Goal: Check status: Check status

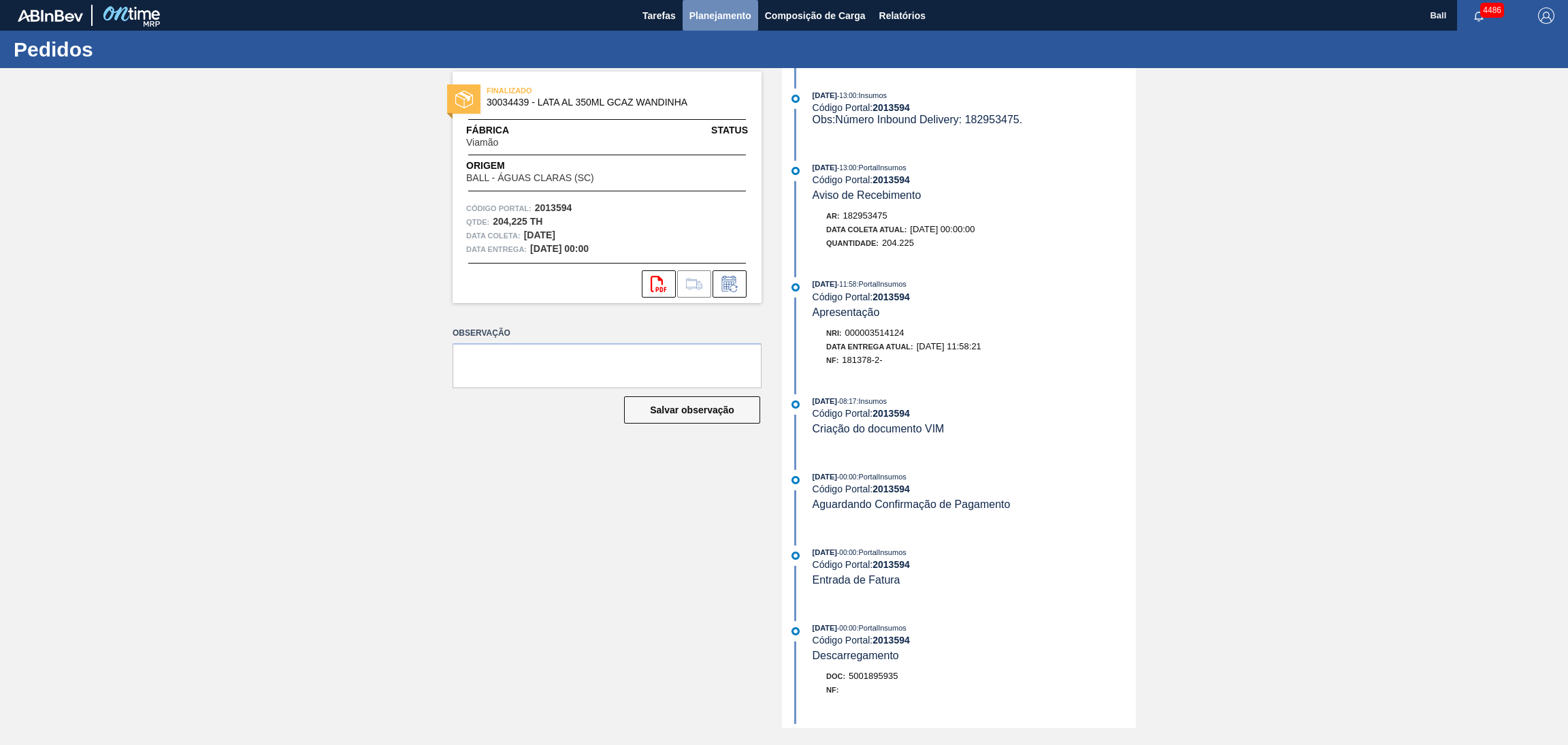
click at [709, 16] on span "Planejamento" at bounding box center [720, 15] width 62 height 16
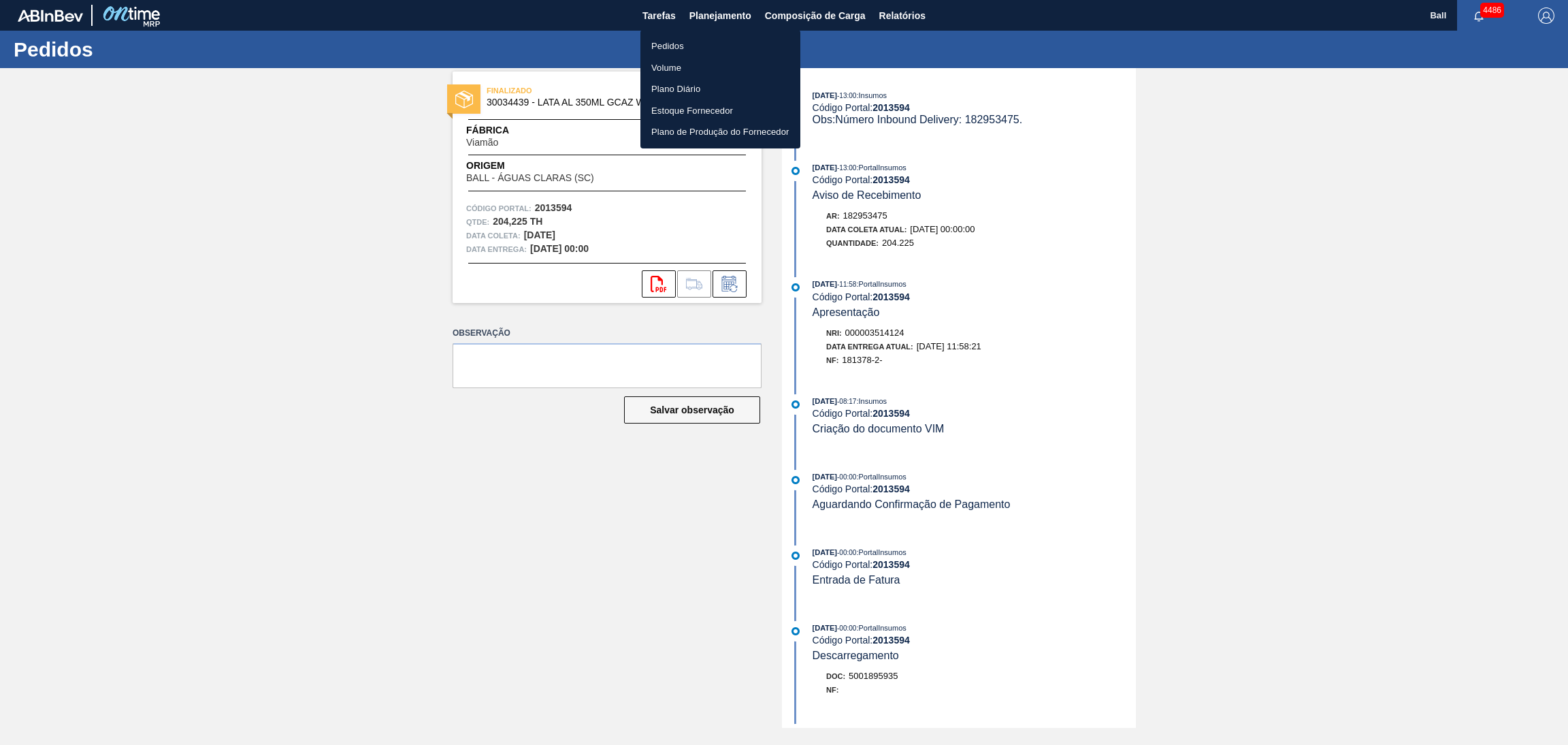
click at [718, 57] on li "Volume" at bounding box center [720, 68] width 160 height 21
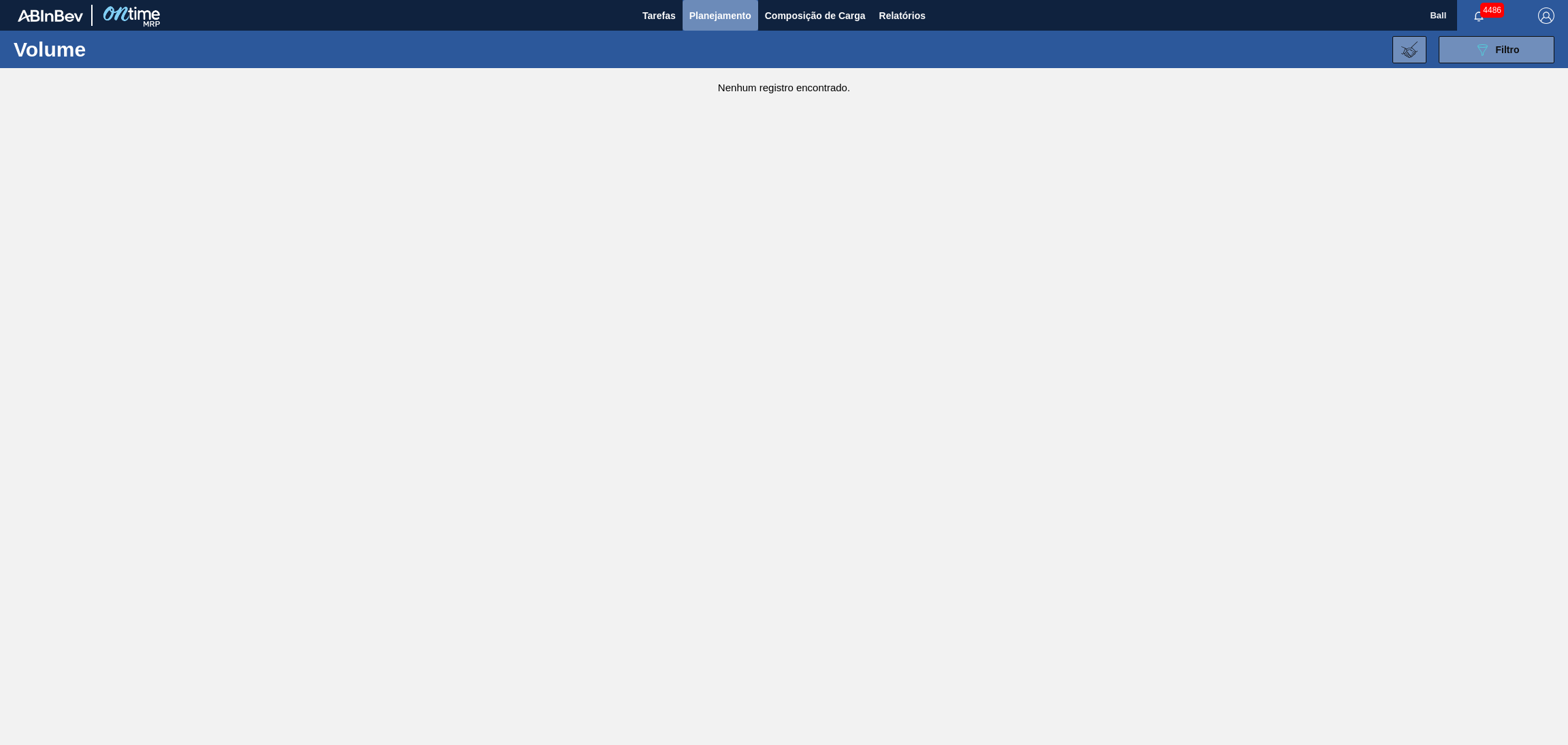
click at [713, 22] on span "Planejamento" at bounding box center [720, 15] width 62 height 16
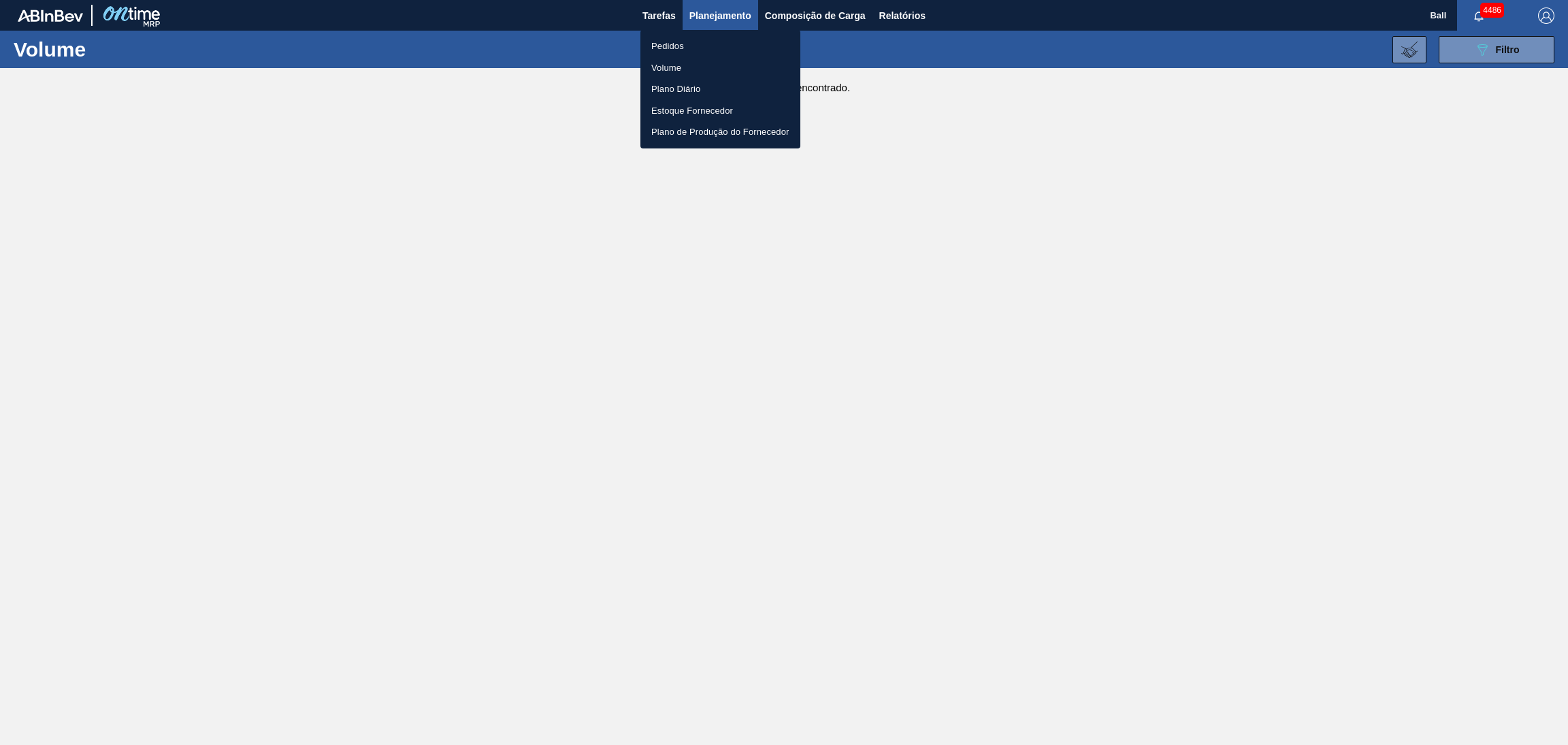
click at [697, 40] on li "Pedidos" at bounding box center [720, 46] width 160 height 21
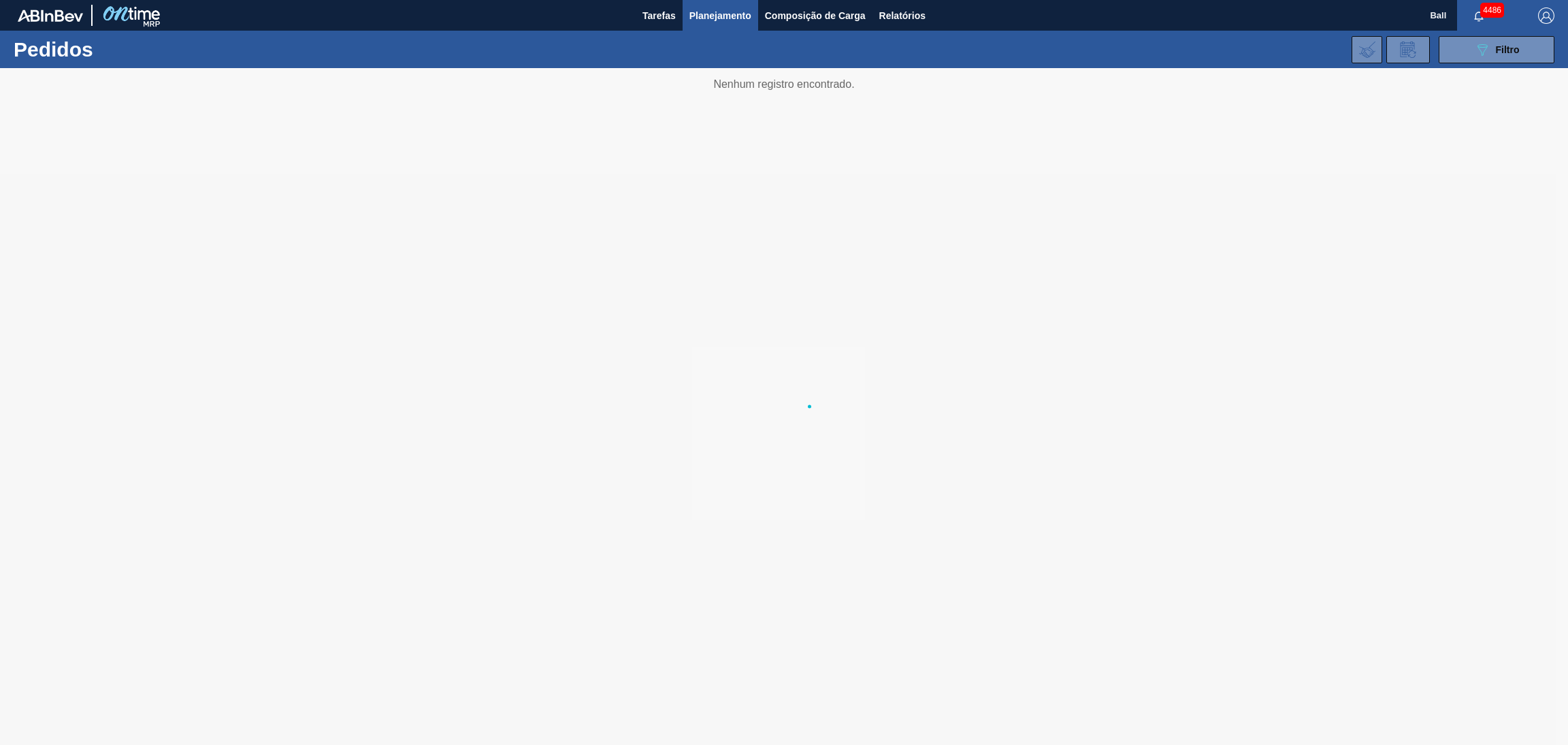
click at [696, 41] on li "Pedidos" at bounding box center [720, 48] width 120 height 12
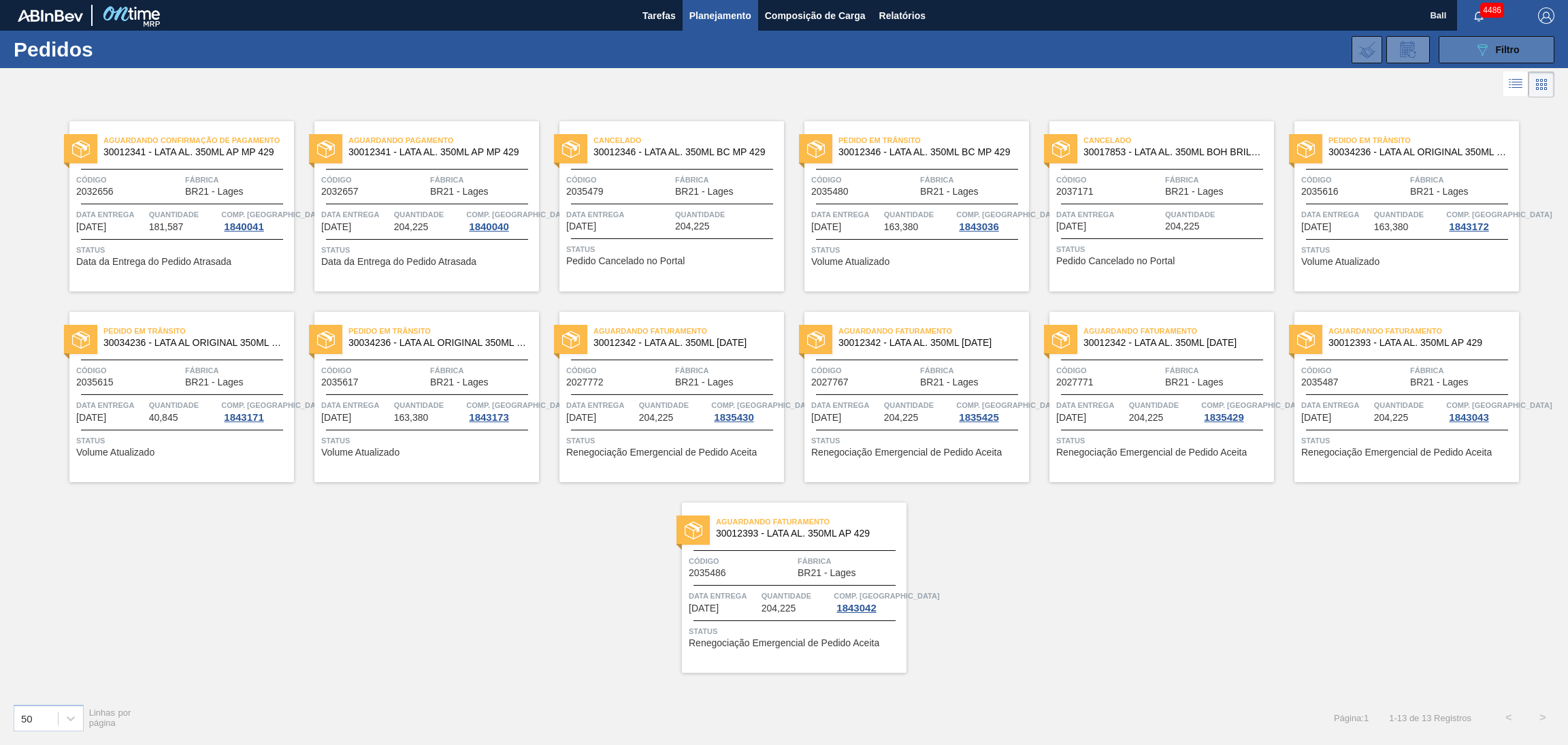
click at [1484, 57] on icon "089F7B8B-B2A5-4AFE-B5C0-19BA573D28AC" at bounding box center [1482, 49] width 16 height 16
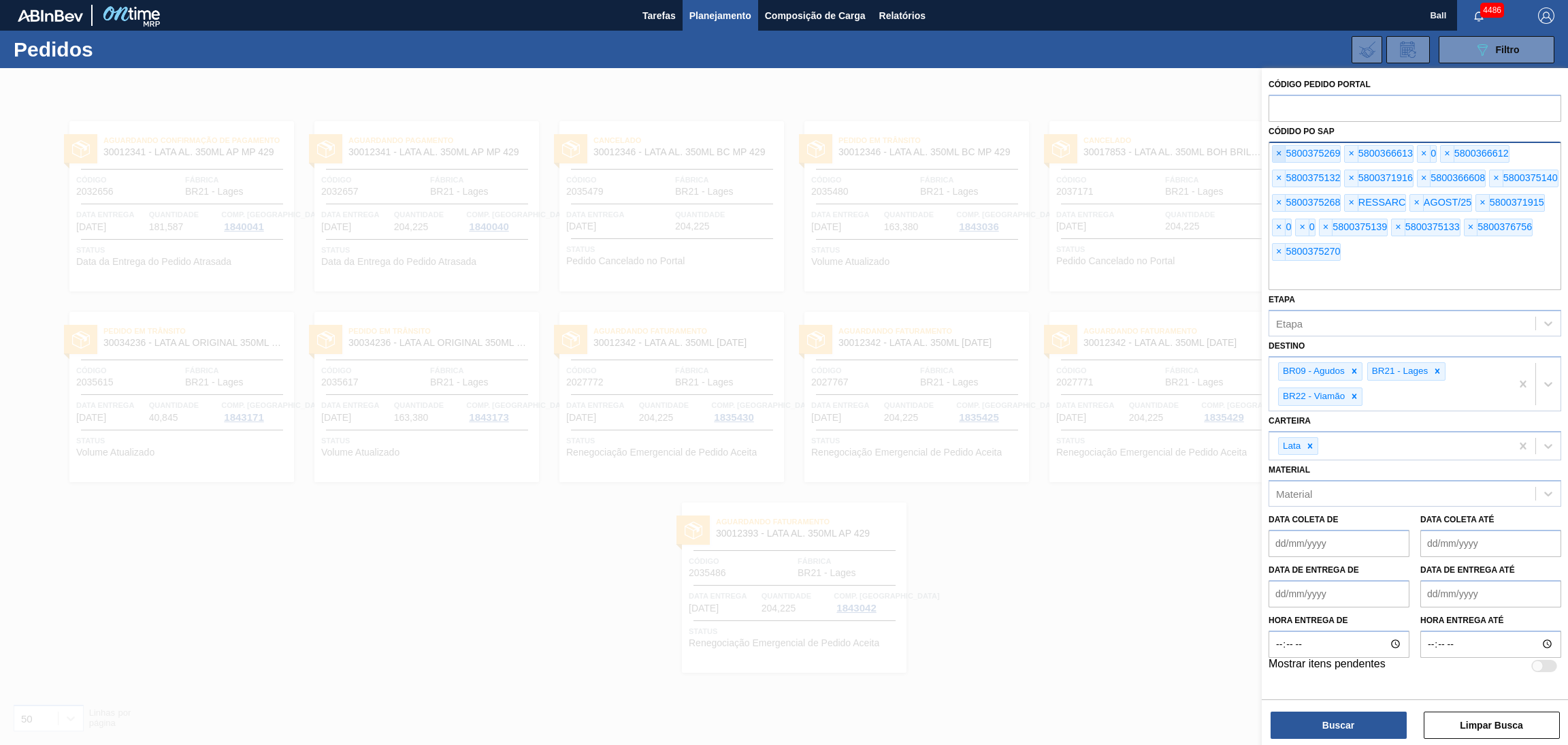
click at [1281, 161] on span "×" at bounding box center [1279, 153] width 13 height 16
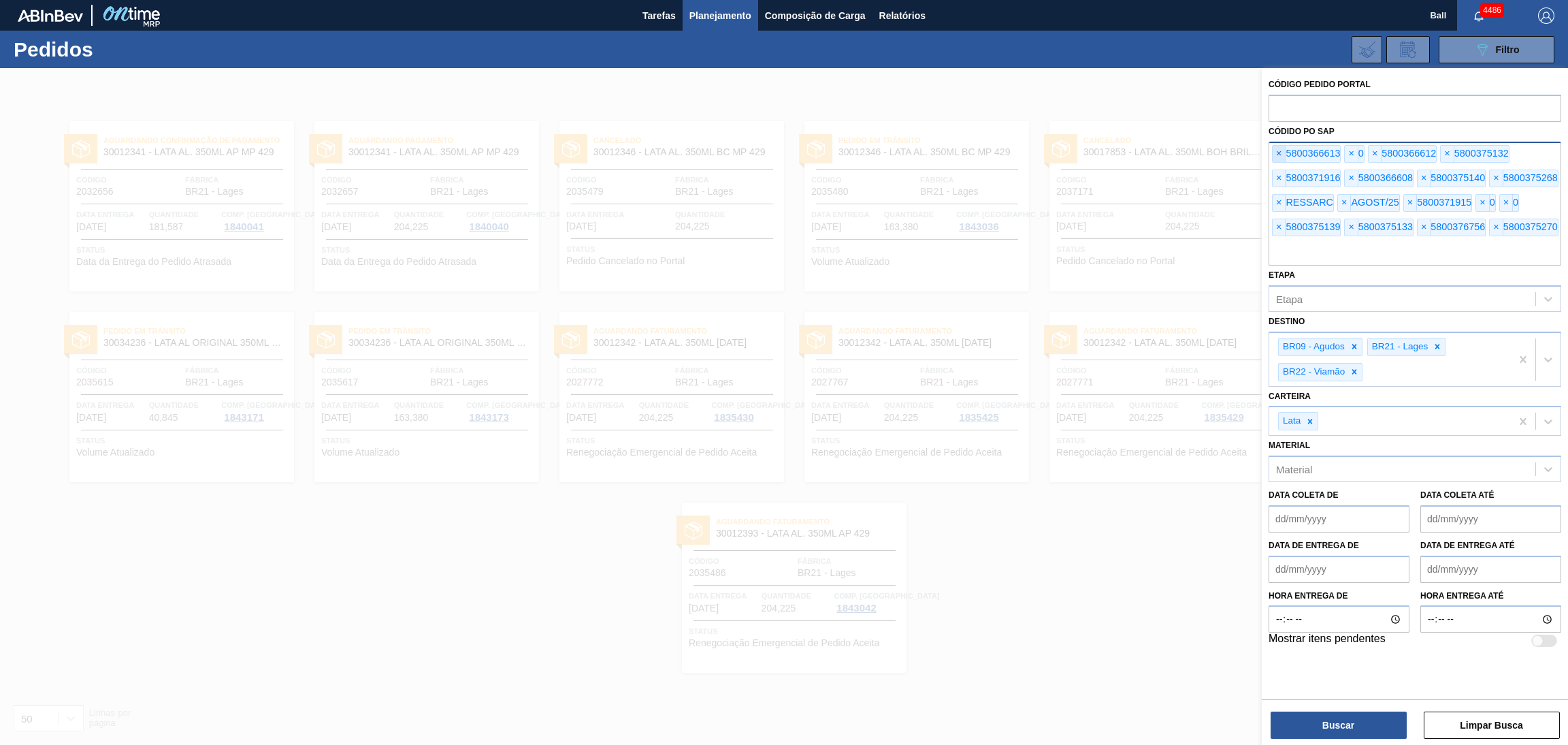
click at [1281, 161] on span "×" at bounding box center [1279, 153] width 13 height 16
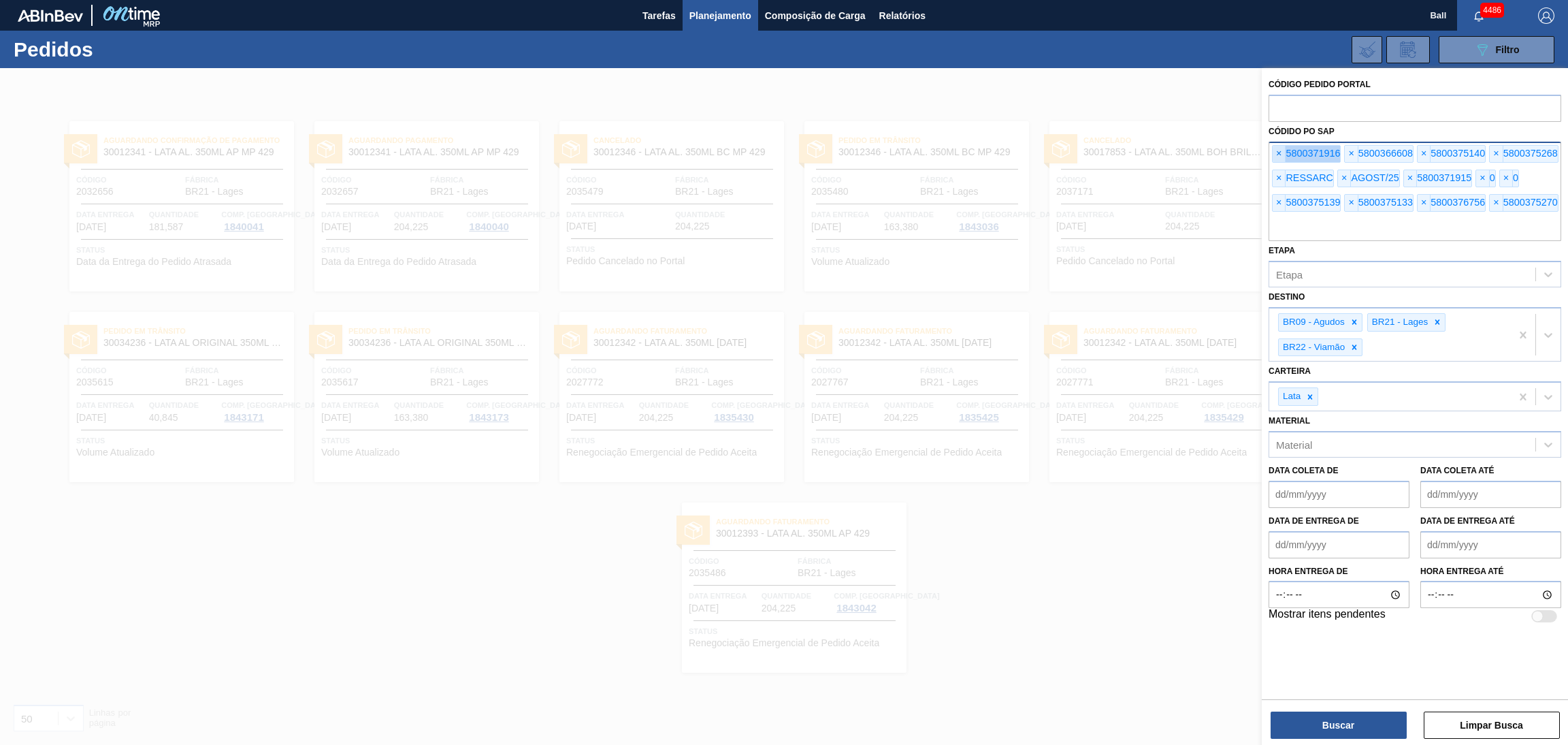
click at [1281, 161] on span "×" at bounding box center [1279, 153] width 13 height 16
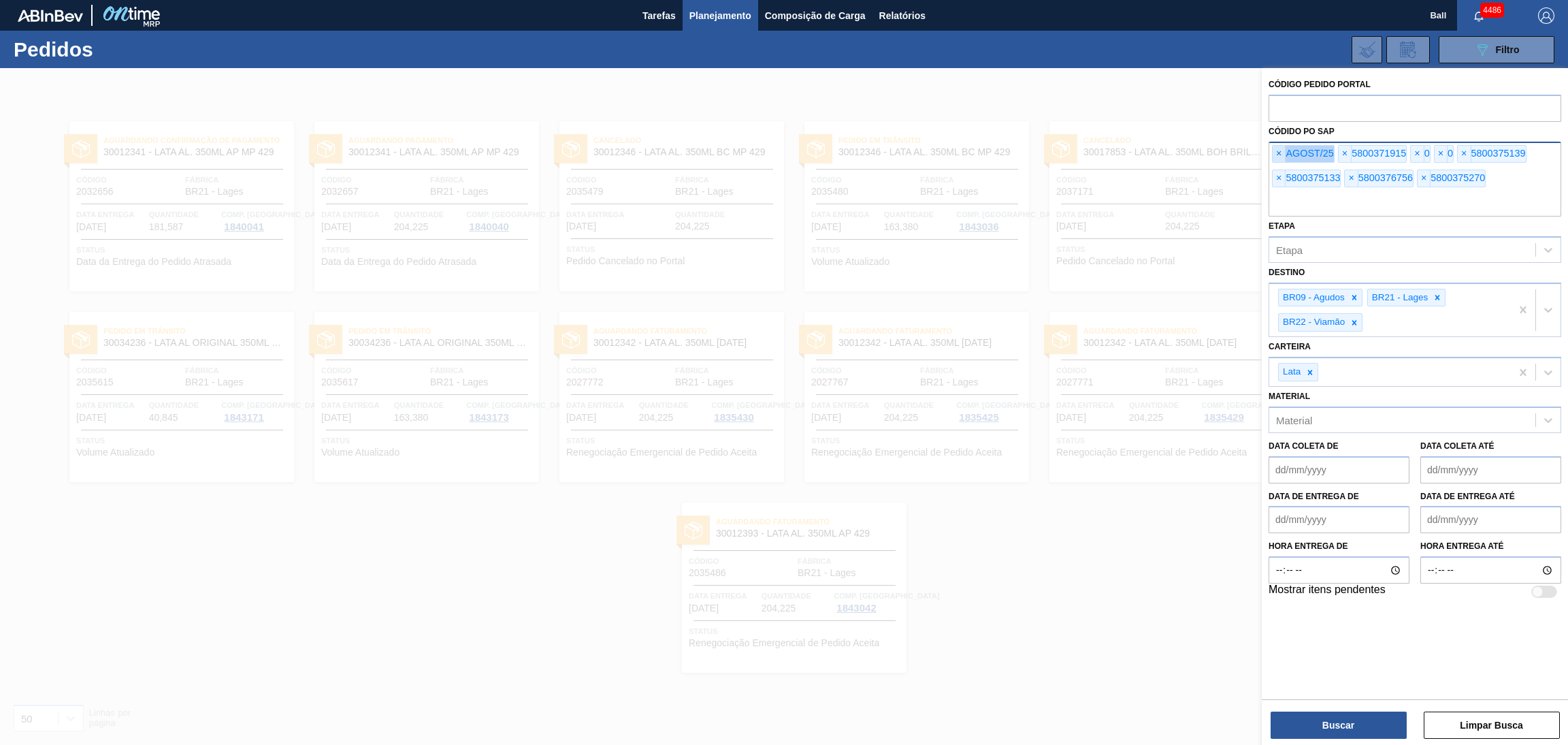
click at [1281, 161] on span "×" at bounding box center [1279, 153] width 13 height 16
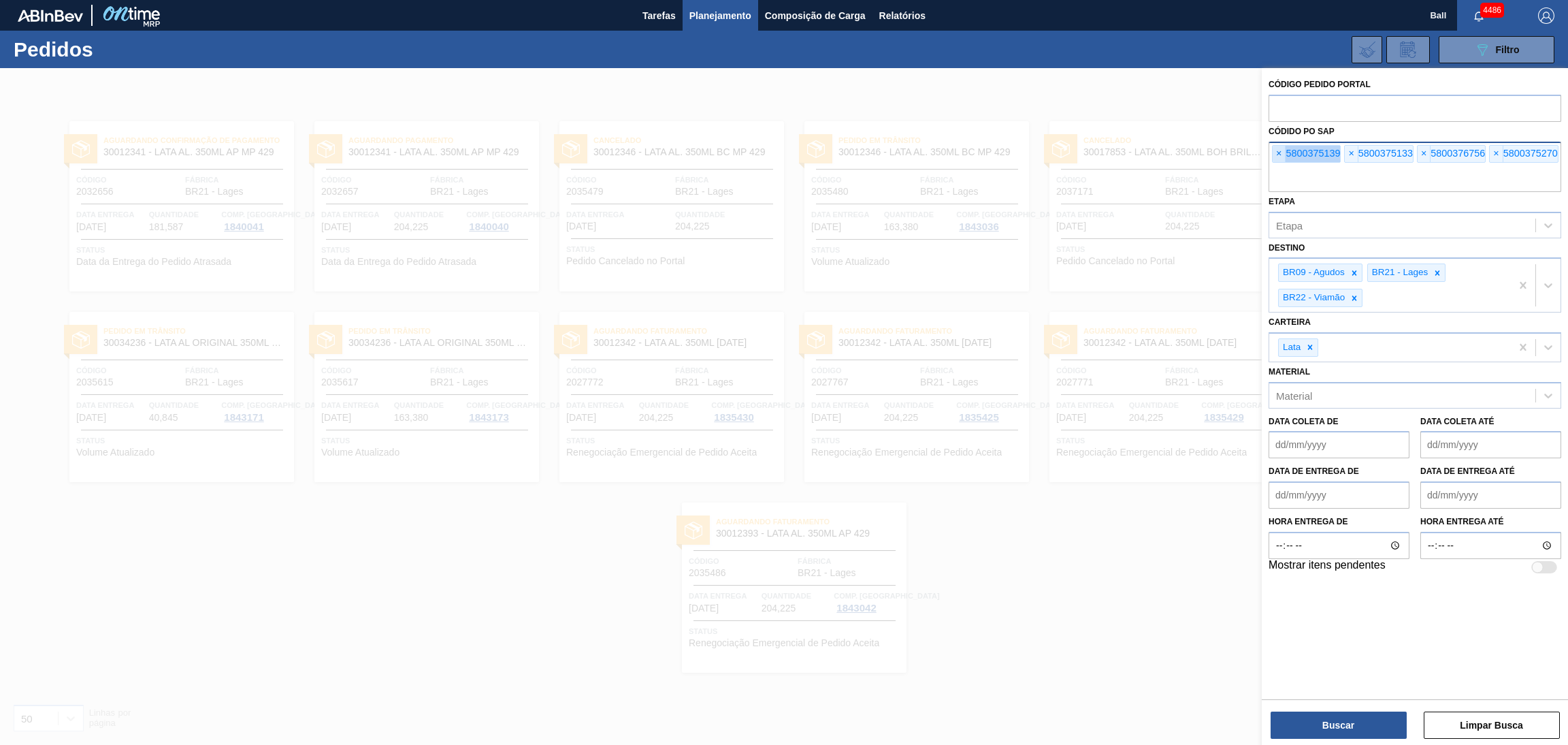
click at [1281, 161] on span "×" at bounding box center [1279, 153] width 13 height 16
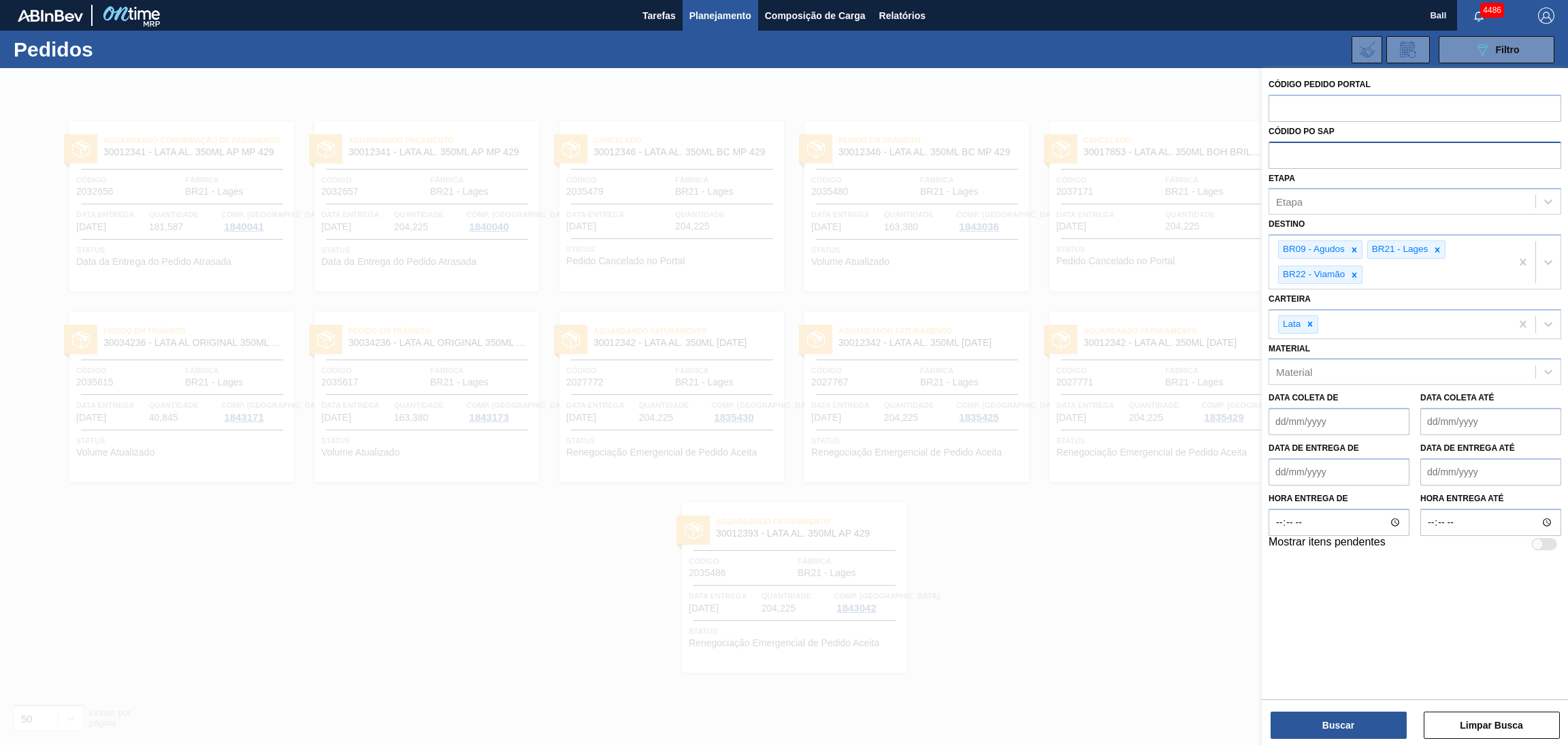
paste input "5800380086"
type input "5800380086"
click at [1292, 708] on div "Buscar Limpar Busca" at bounding box center [1415, 718] width 307 height 38
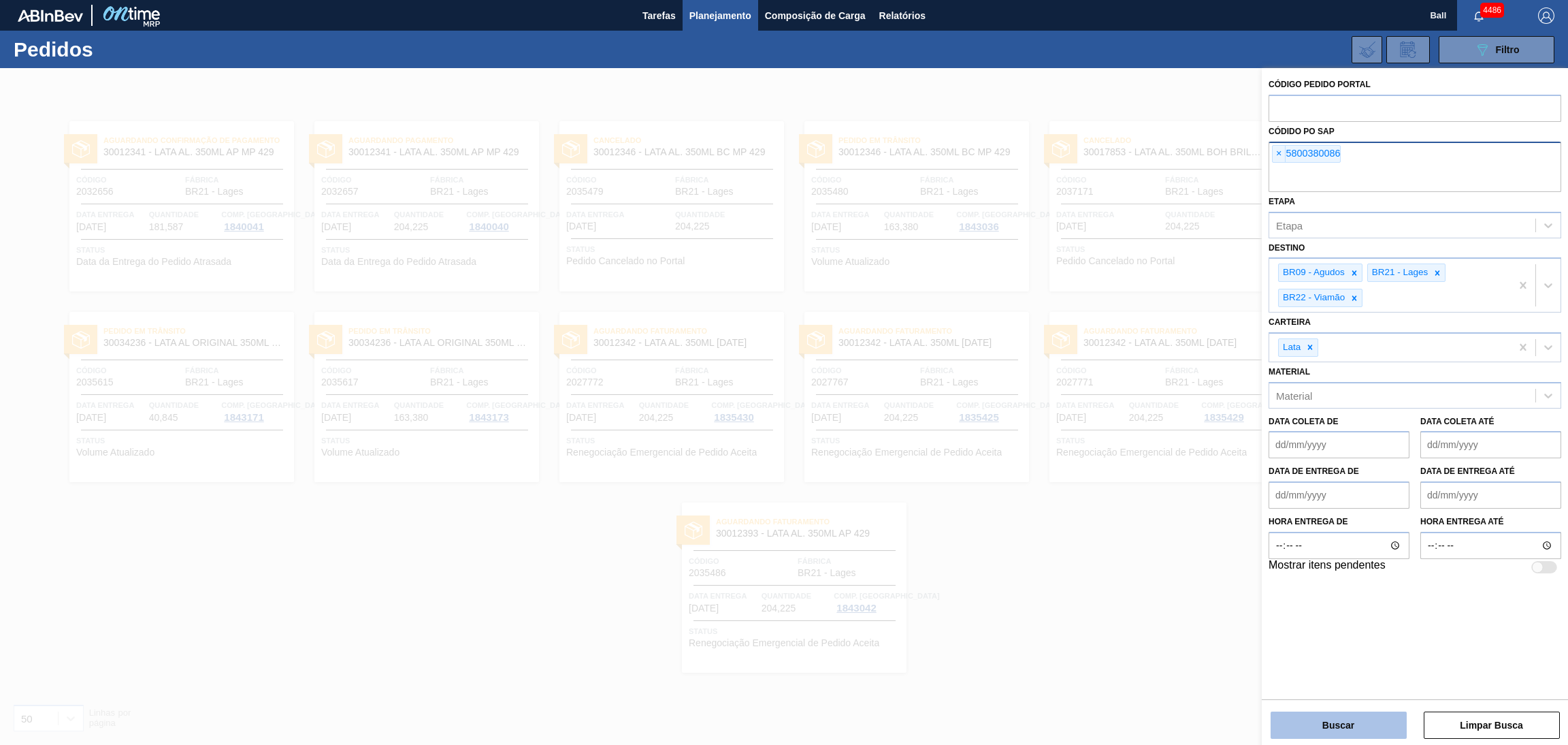
click at [1292, 712] on button "Buscar" at bounding box center [1339, 725] width 136 height 28
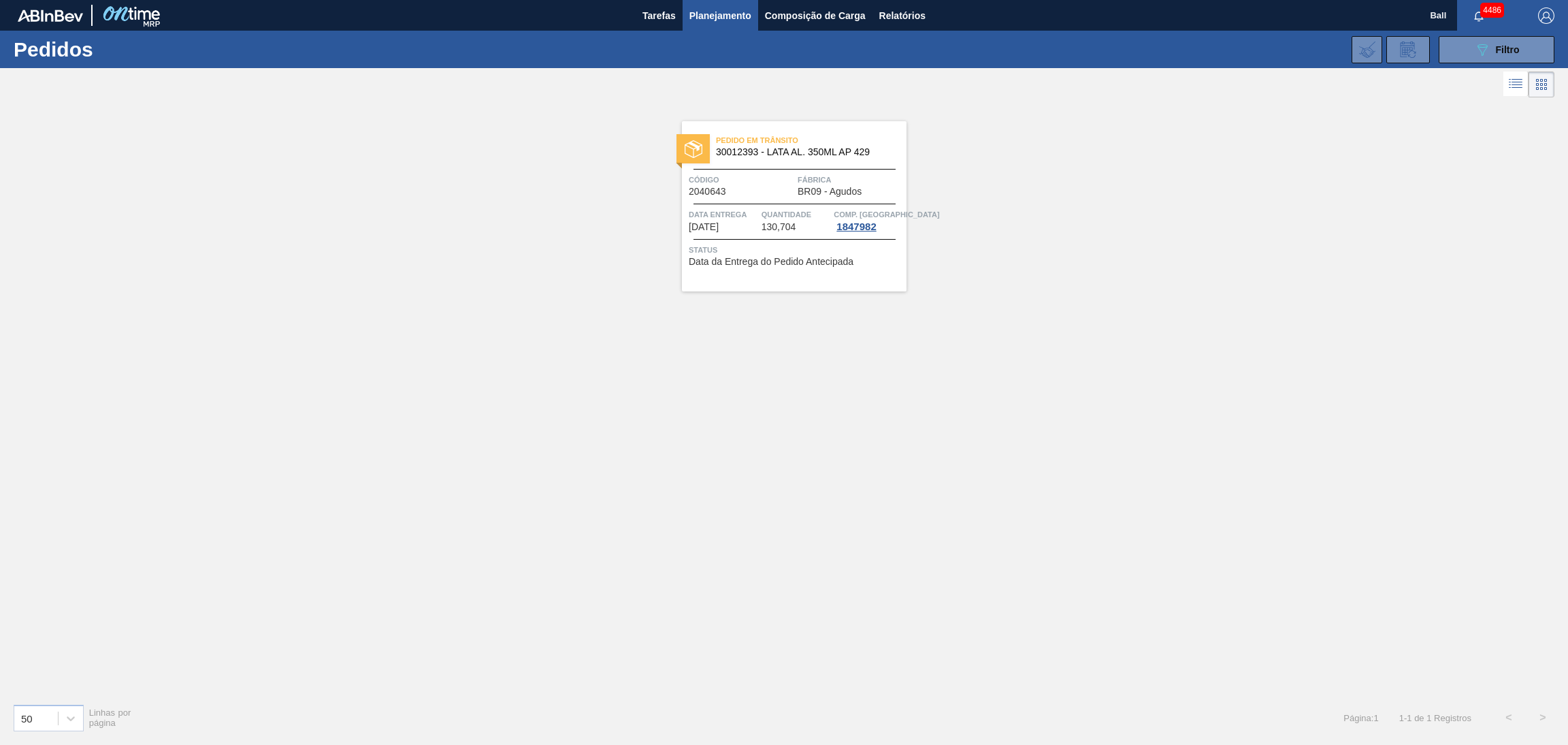
click at [766, 210] on span "Quantidade" at bounding box center [796, 215] width 70 height 14
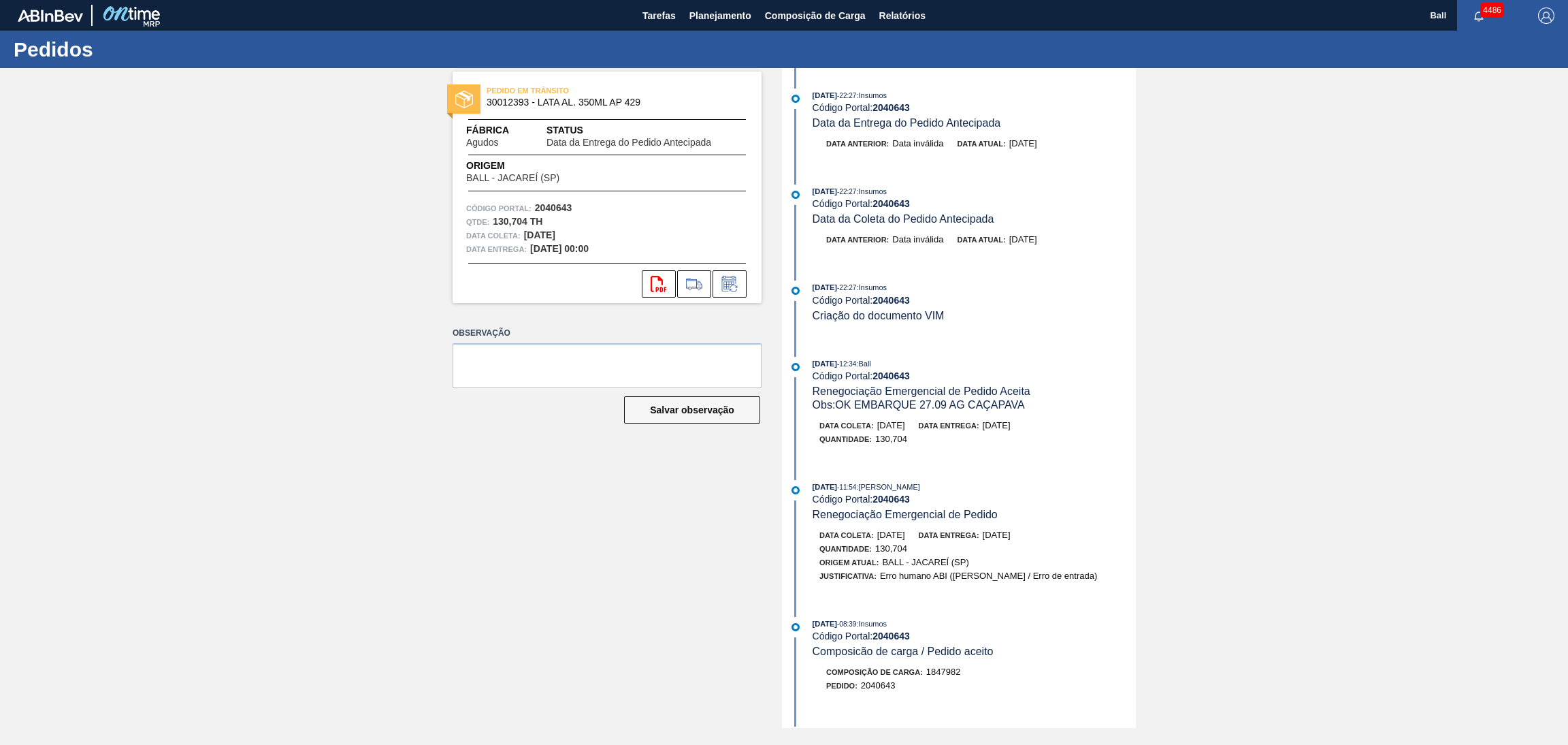
scroll to position [102, 0]
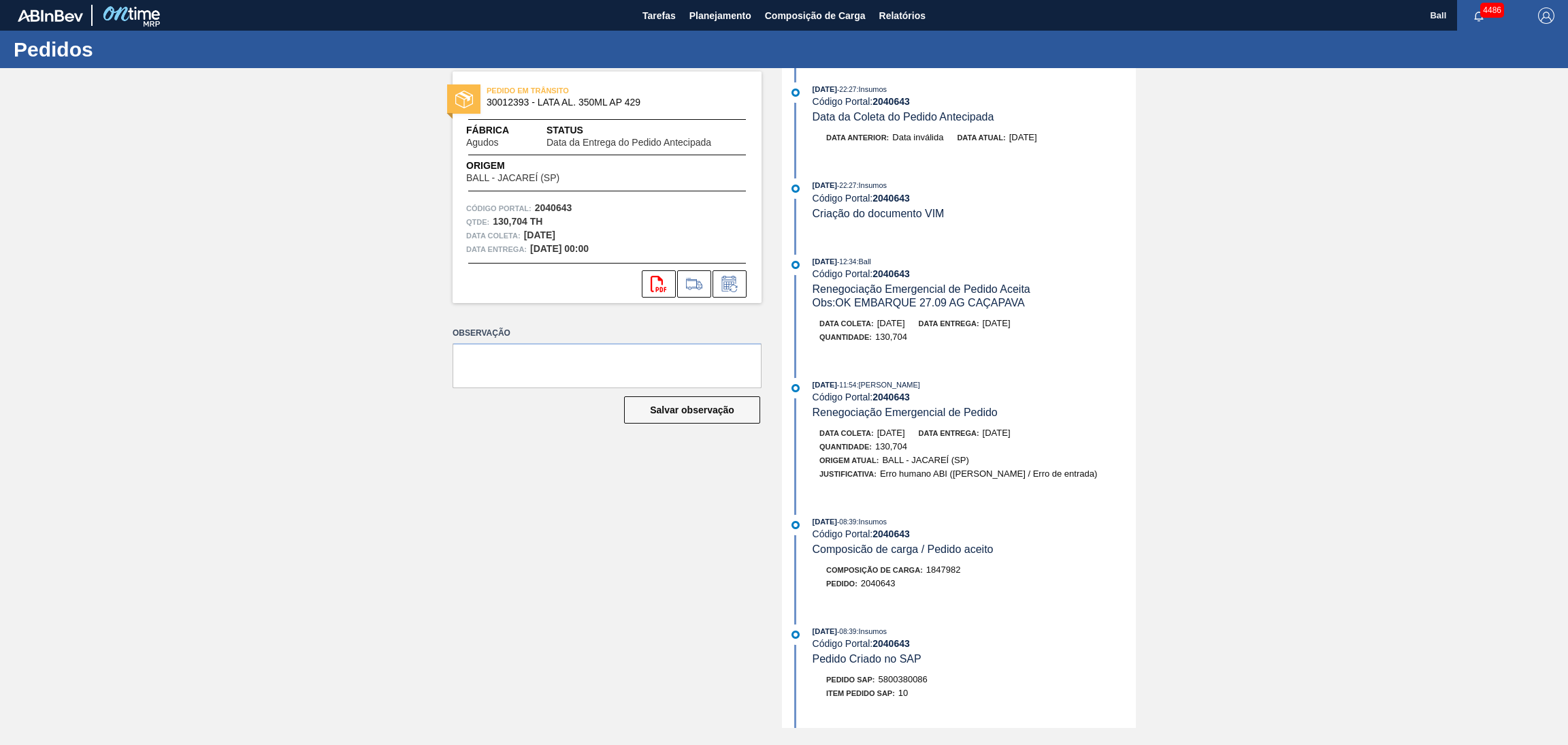
drag, startPoint x: 927, startPoint y: 441, endPoint x: 875, endPoint y: 439, distance: 52.0
click at [873, 438] on div "Data coleta: [DATE] Data entrega: [DATE]" at bounding box center [981, 433] width 323 height 14
click at [950, 453] on div "Quantidade : 130,704" at bounding box center [981, 447] width 323 height 14
drag, startPoint x: 917, startPoint y: 455, endPoint x: 872, endPoint y: 455, distance: 45.0
click at [872, 453] on div "Quantidade : 130,704" at bounding box center [981, 447] width 323 height 14
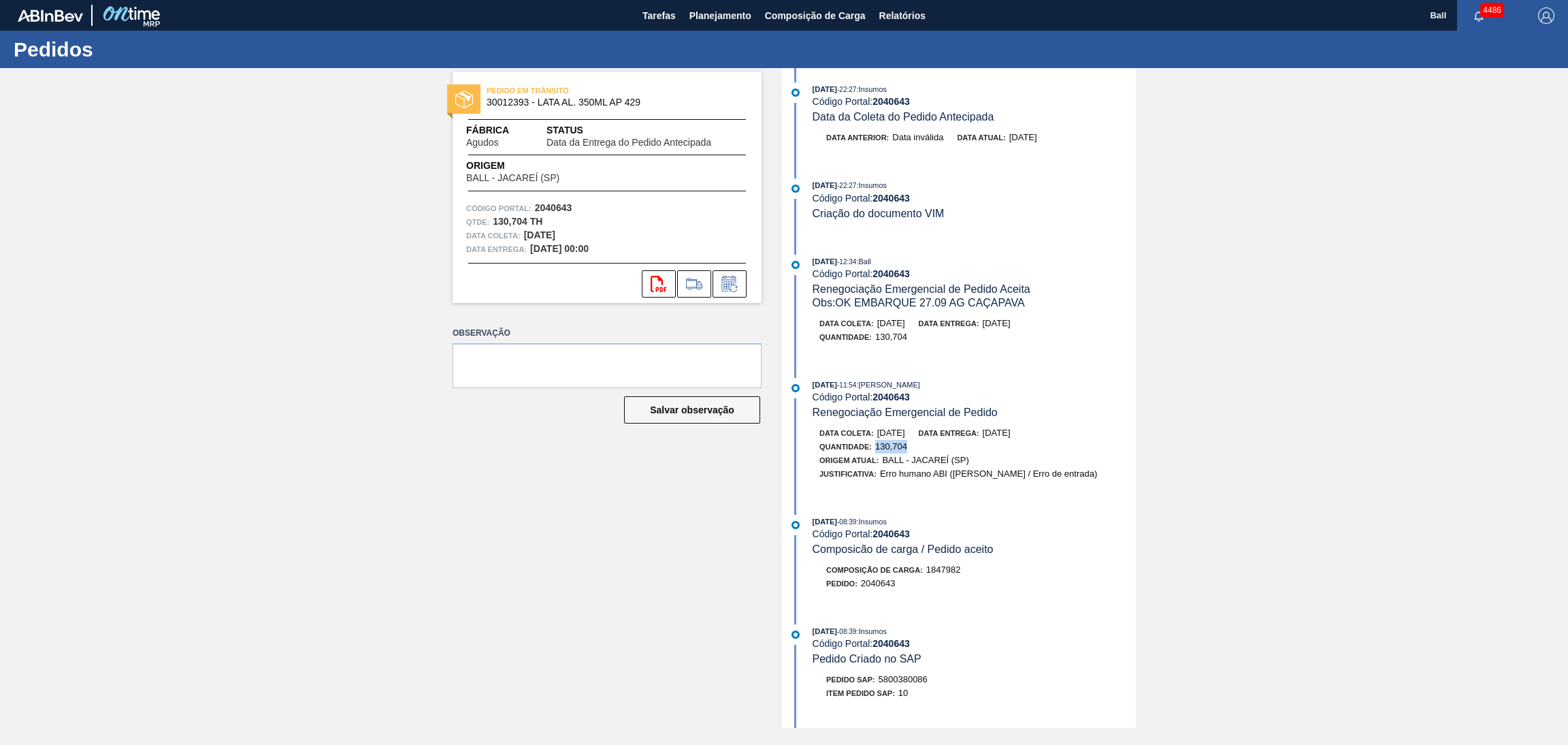
click at [923, 451] on div "Quantidade : 130,704" at bounding box center [981, 447] width 323 height 14
drag, startPoint x: 1059, startPoint y: 304, endPoint x: 820, endPoint y: 308, distance: 239.0
click at [820, 308] on div "Obs: OK EMBARQUE 27.09 AG CAÇAPAVA" at bounding box center [974, 303] width 323 height 14
click at [926, 447] on div "Quantidade : 130,704" at bounding box center [981, 447] width 323 height 14
drag, startPoint x: 914, startPoint y: 457, endPoint x: 815, endPoint y: 454, distance: 99.0
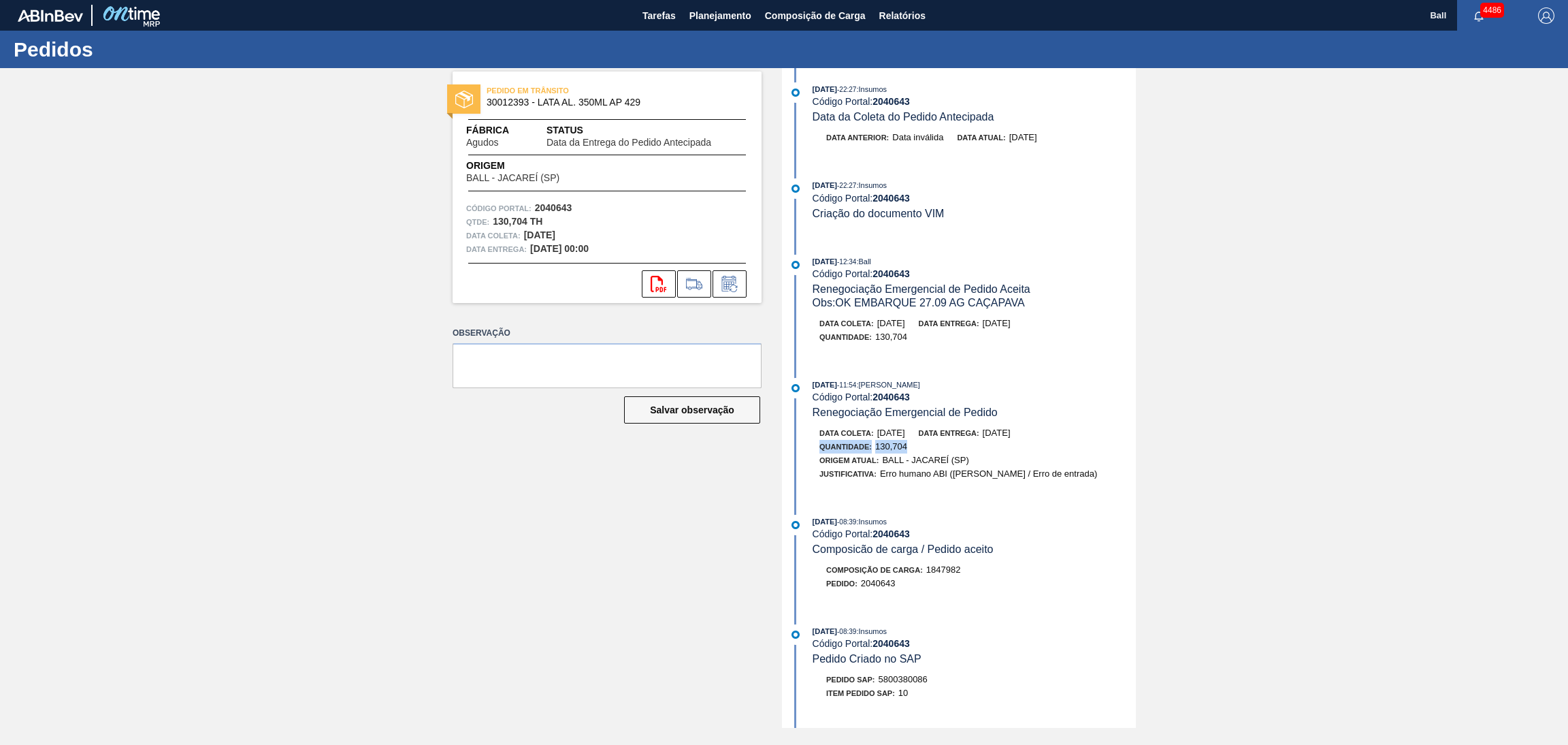
click at [815, 454] on div "Data coleta: [DATE] Data entrega: [DATE] Quantidade : 130,704 Origem Atual: BAL…" at bounding box center [974, 453] width 323 height 54
click at [936, 440] on div "Data entrega: [DATE]" at bounding box center [965, 433] width 92 height 14
drag, startPoint x: 921, startPoint y: 457, endPoint x: 944, endPoint y: 441, distance: 28.0
click at [944, 441] on div "Data coleta: [DATE] Data entrega: [DATE] Quantidade : 130,704 Origem Atual: BAL…" at bounding box center [974, 453] width 323 height 54
click at [913, 453] on div "Quantidade : 130,704" at bounding box center [981, 447] width 323 height 14
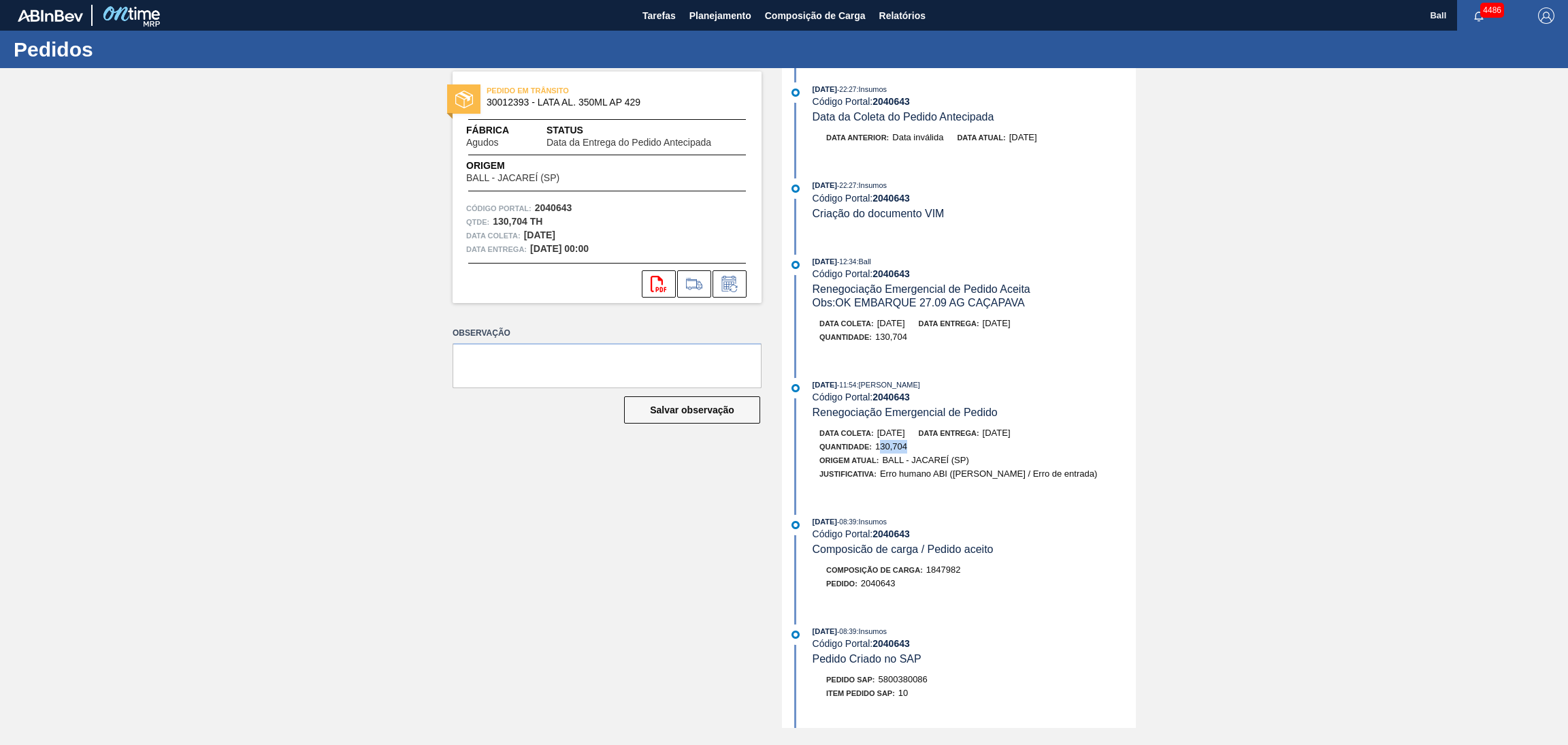
drag, startPoint x: 911, startPoint y: 455, endPoint x: 877, endPoint y: 455, distance: 34.0
click at [877, 453] on div "Quantidade : 130,704" at bounding box center [981, 447] width 323 height 14
click at [918, 453] on div "Quantidade : 130,704" at bounding box center [981, 447] width 323 height 14
drag, startPoint x: 915, startPoint y: 455, endPoint x: 884, endPoint y: 459, distance: 31.3
click at [850, 453] on div "Quantidade : 130,704" at bounding box center [981, 447] width 323 height 14
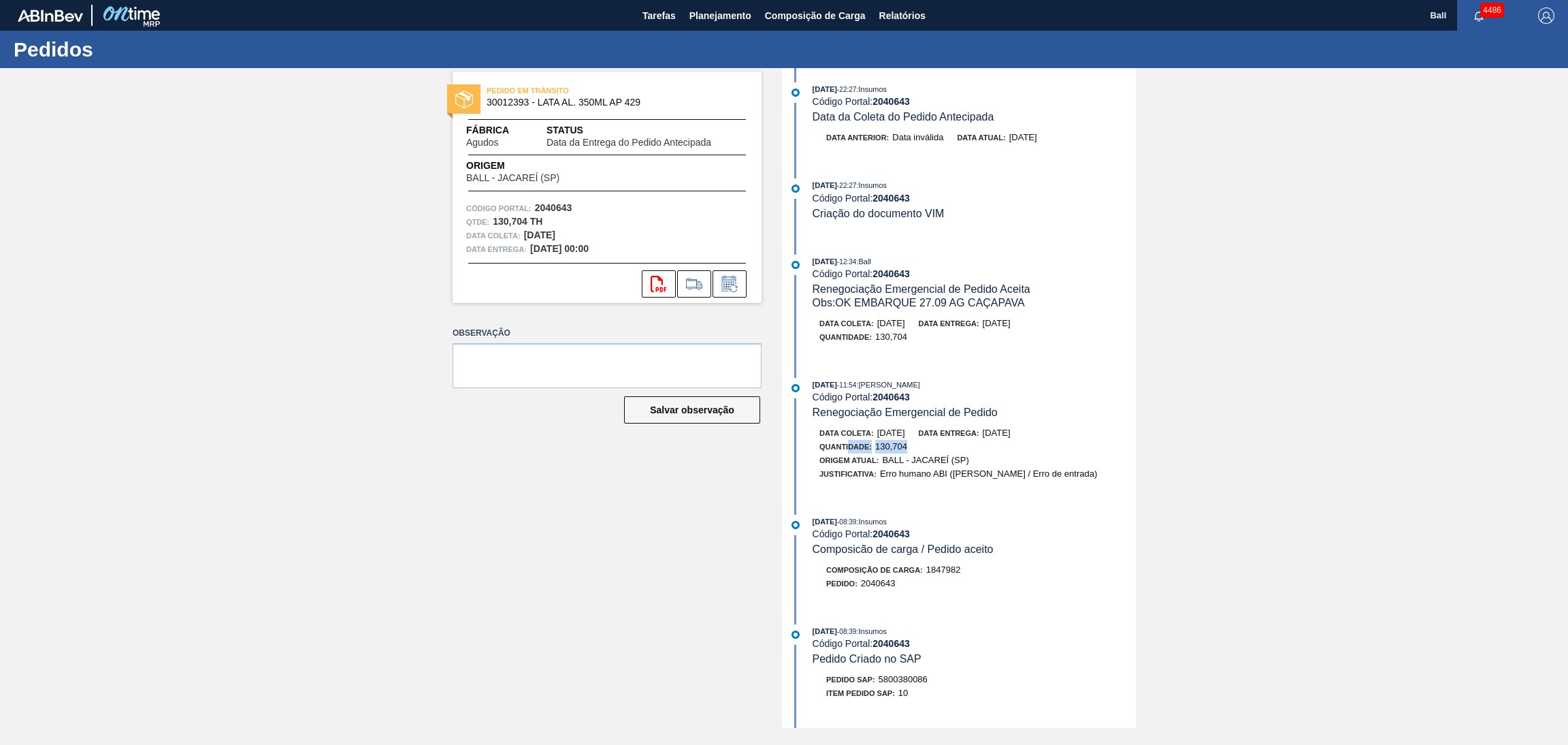
click at [926, 451] on div "Quantidade : 130,704" at bounding box center [981, 447] width 323 height 14
click at [927, 450] on div "Quantidade : 130,704" at bounding box center [981, 447] width 323 height 14
drag, startPoint x: 868, startPoint y: 442, endPoint x: 901, endPoint y: 441, distance: 33.0
click at [901, 440] on div "Data coleta: [DATE]" at bounding box center [862, 433] width 86 height 14
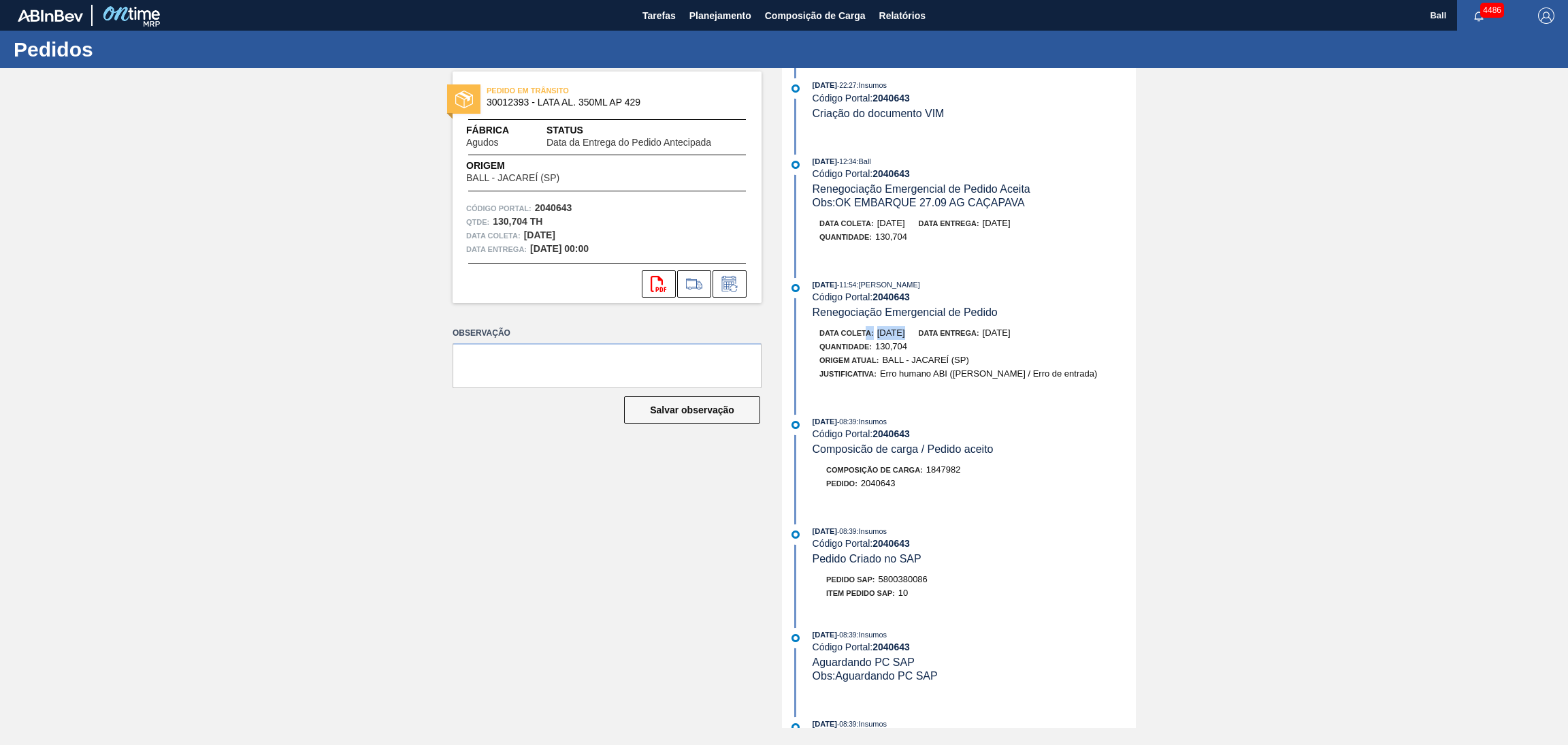
scroll to position [336, 0]
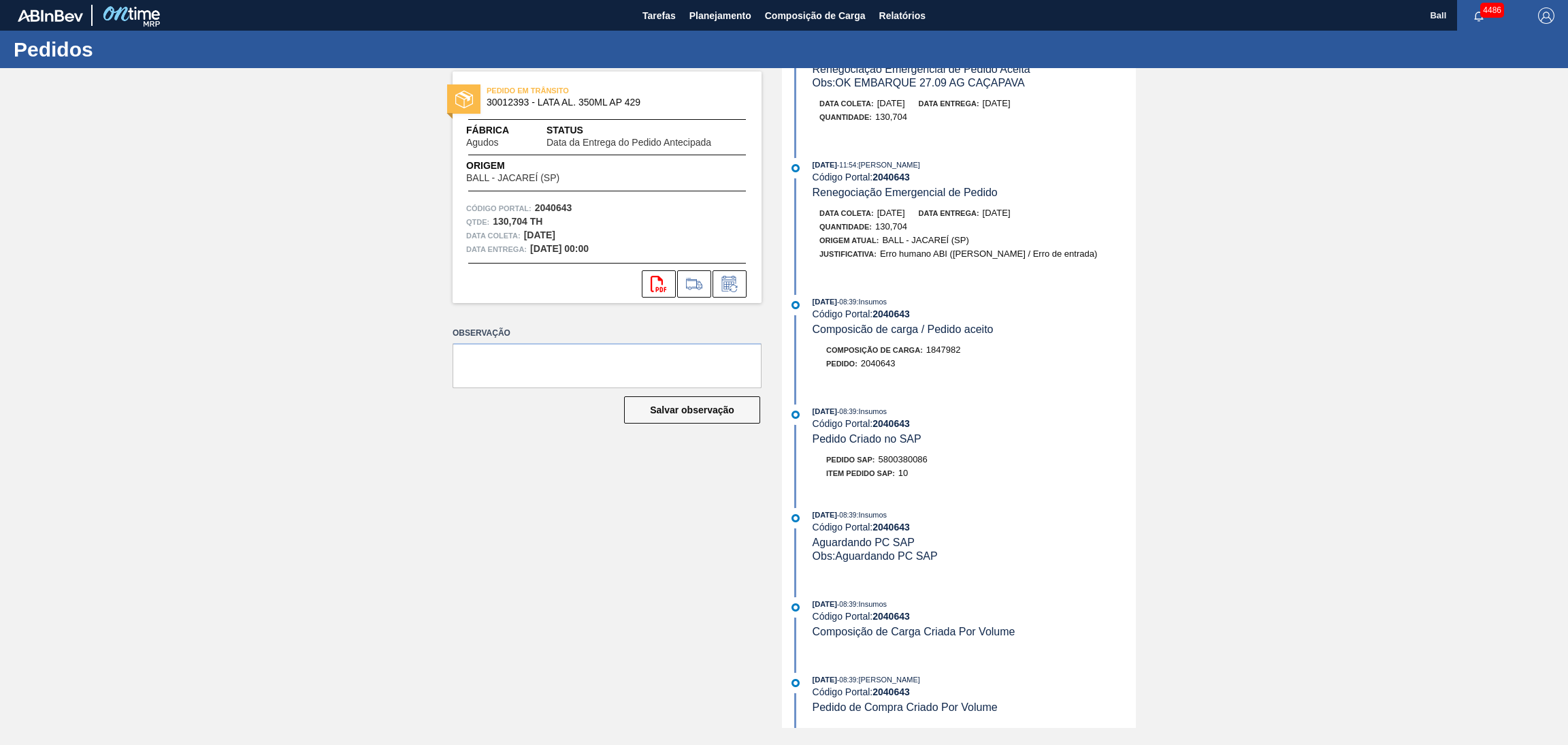
click at [1067, 675] on div "[DATE] 08:39 : [PERSON_NAME]" at bounding box center [974, 679] width 323 height 14
drag, startPoint x: 804, startPoint y: 680, endPoint x: 996, endPoint y: 671, distance: 192.2
click at [996, 672] on div "[DATE] 08:39 : [PERSON_NAME] Código Portal: 2040643 Pedido de Compra Criado Por…" at bounding box center [960, 693] width 350 height 41
click at [1034, 683] on div "[DATE] 08:39 : [PERSON_NAME]" at bounding box center [974, 679] width 323 height 14
click at [599, 225] on div "Código Portal: 2040643 Qtde : 130,704 TH Data coleta: [DATE] Data entrega: [DAT…" at bounding box center [607, 228] width 309 height 54
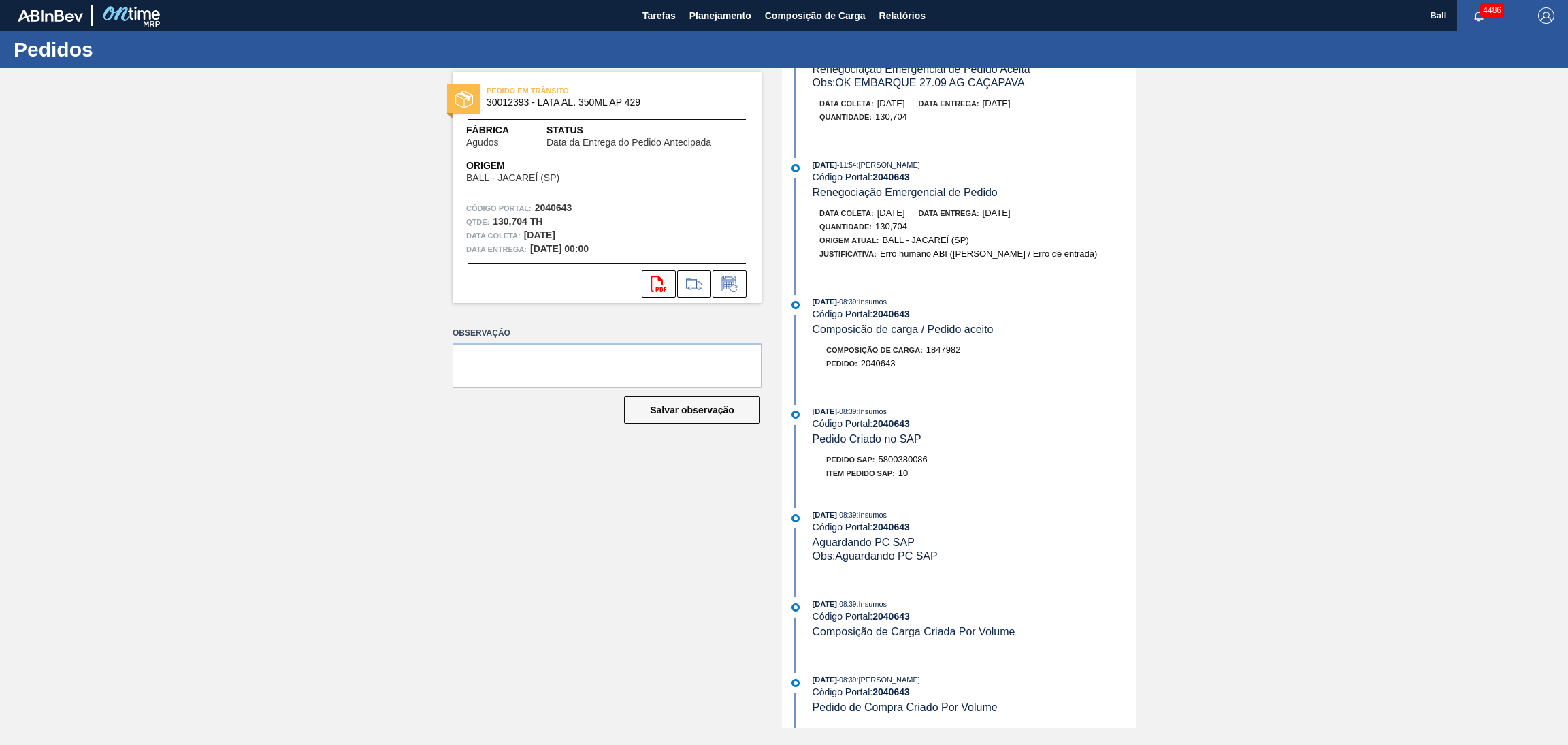
drag, startPoint x: 620, startPoint y: 246, endPoint x: 520, endPoint y: 242, distance: 100.1
click at [520, 242] on div "Data entrega: [DATE] 00:00" at bounding box center [607, 249] width 282 height 14
drag, startPoint x: 873, startPoint y: 202, endPoint x: 1058, endPoint y: 210, distance: 185.2
click at [1068, 208] on div "Data coleta: [DATE] Data entrega: [DATE]" at bounding box center [981, 213] width 323 height 14
click at [1050, 220] on div "Quantidade : 130,704" at bounding box center [981, 227] width 323 height 14
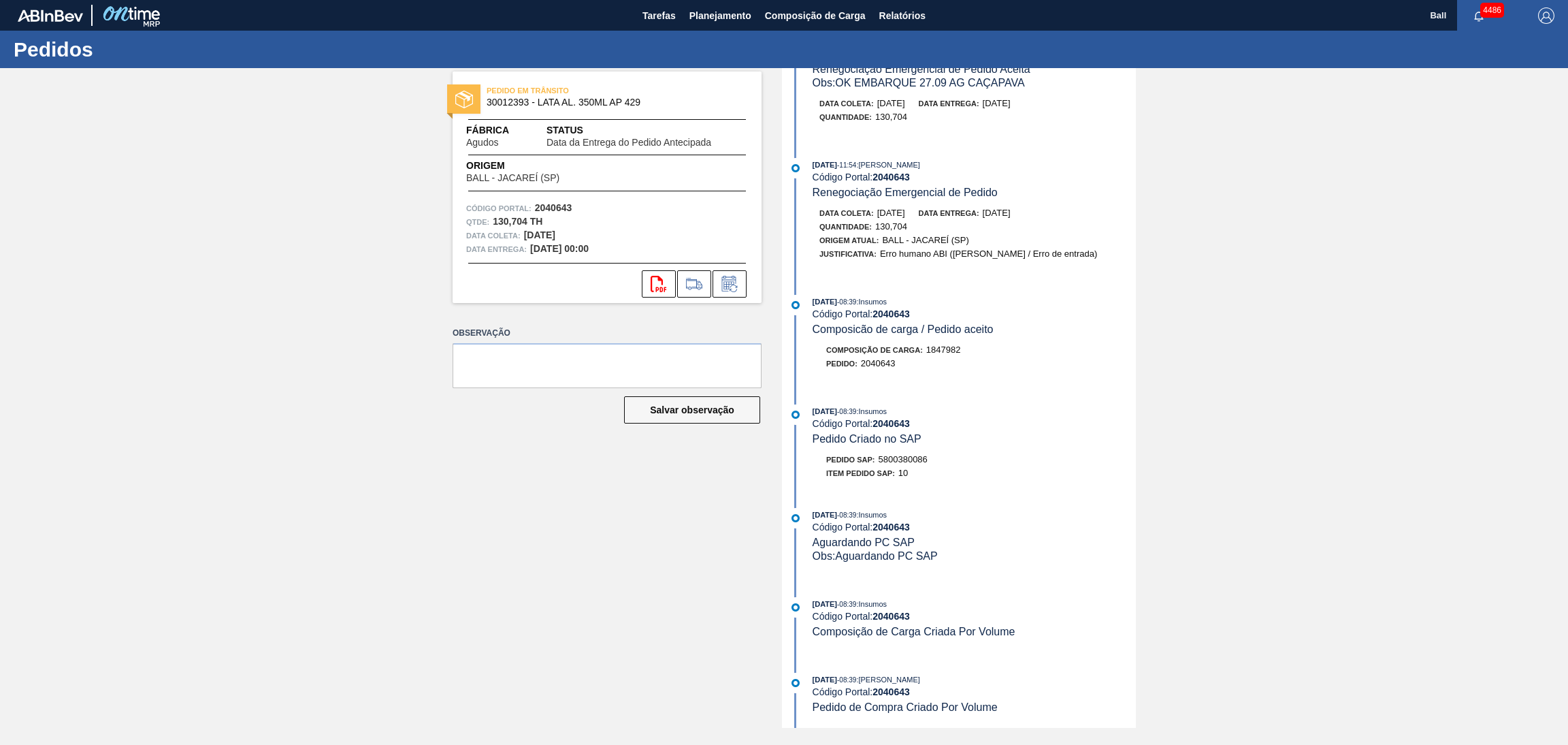
click at [925, 209] on div "Data coleta: [DATE] Data entrega: [DATE]" at bounding box center [981, 213] width 323 height 14
click at [905, 208] on span "[DATE]" at bounding box center [891, 212] width 28 height 10
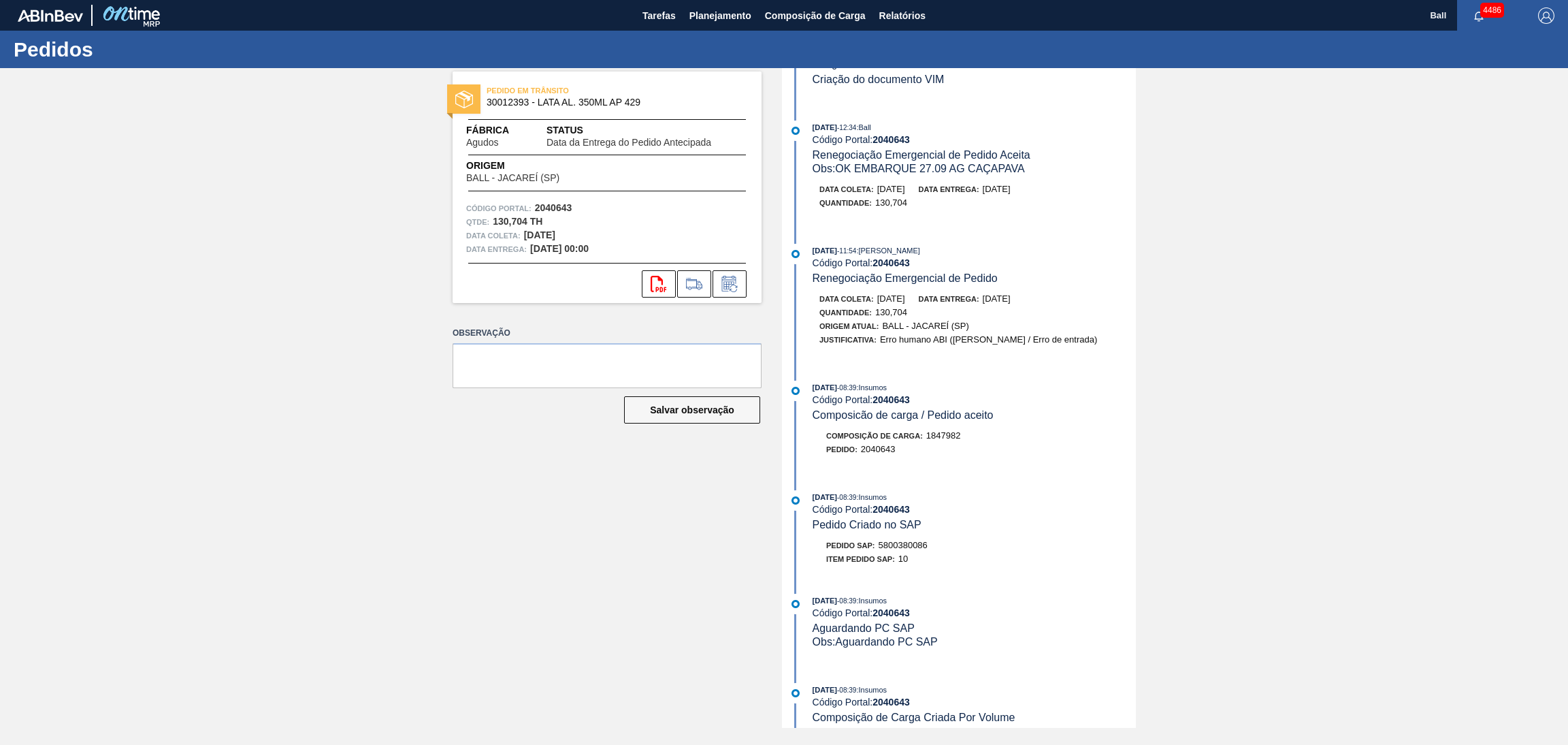
scroll to position [29, 0]
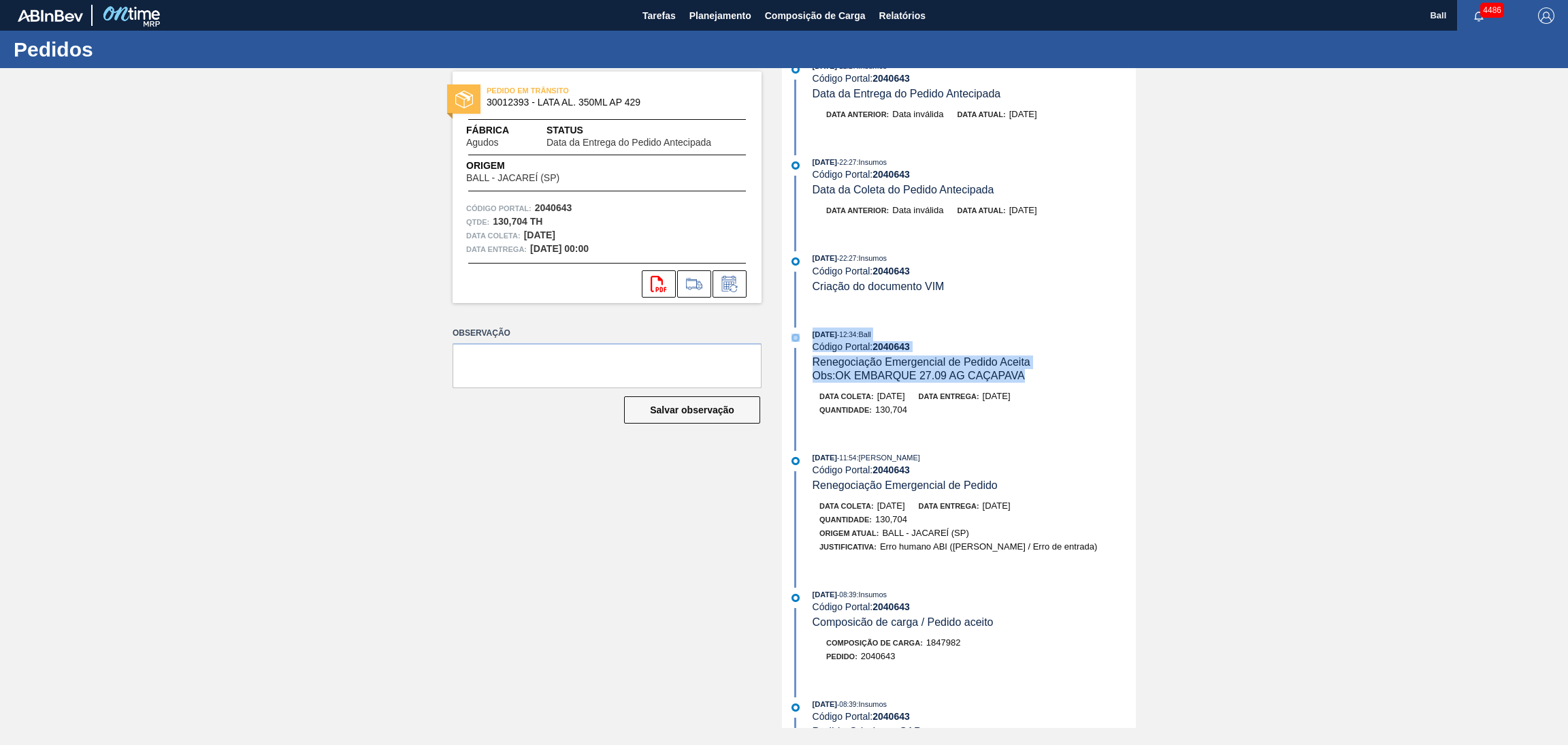
drag, startPoint x: 1038, startPoint y: 378, endPoint x: 797, endPoint y: 364, distance: 241.4
click at [797, 364] on div "[DATE] 12:34 : Ball Código Portal: 2040643 Renegociação Emergencial de Pedido A…" at bounding box center [960, 355] width 350 height 55
click at [1019, 276] on div "Código Portal: 2040643" at bounding box center [974, 271] width 323 height 11
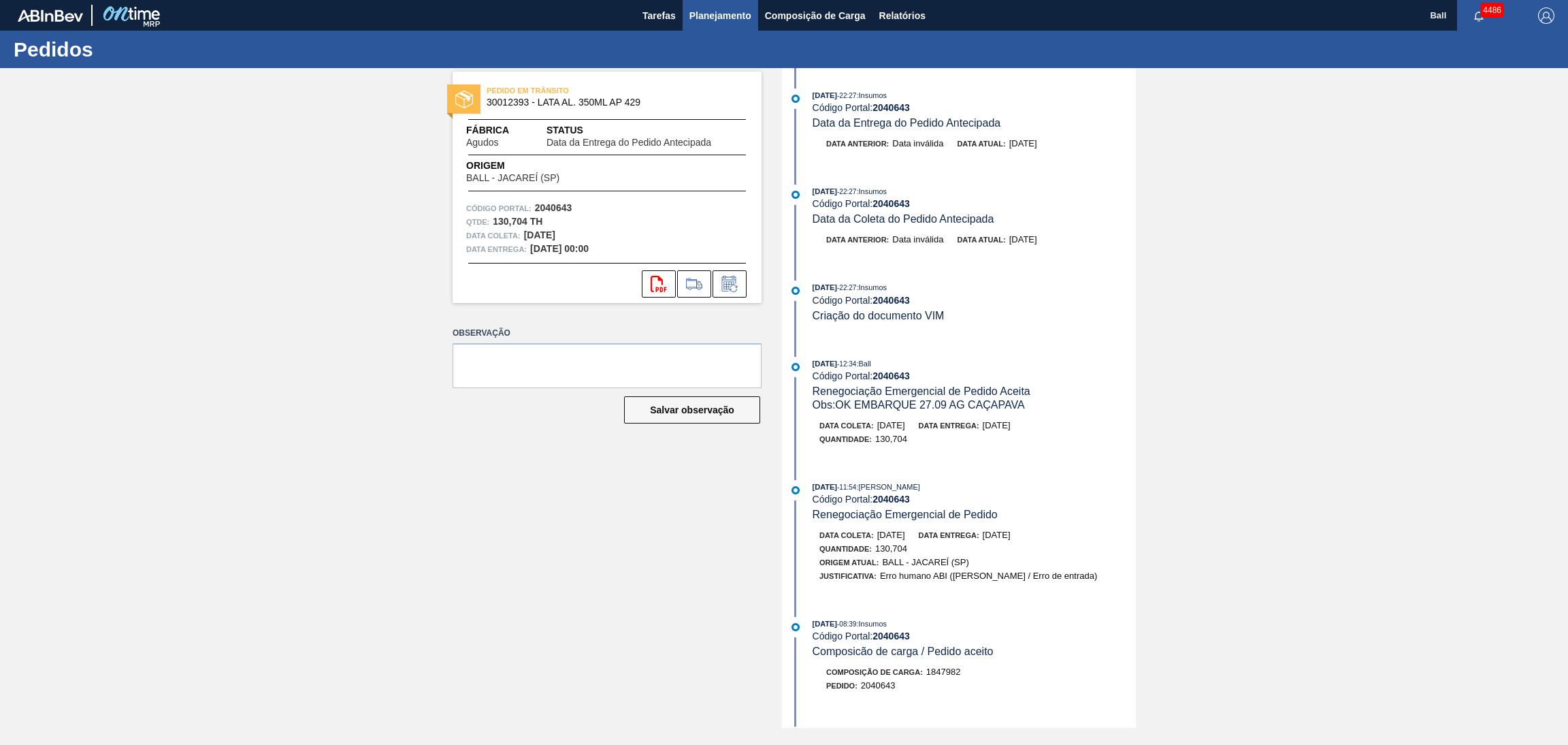
click at [705, 5] on button "Planejamento" at bounding box center [720, 15] width 76 height 31
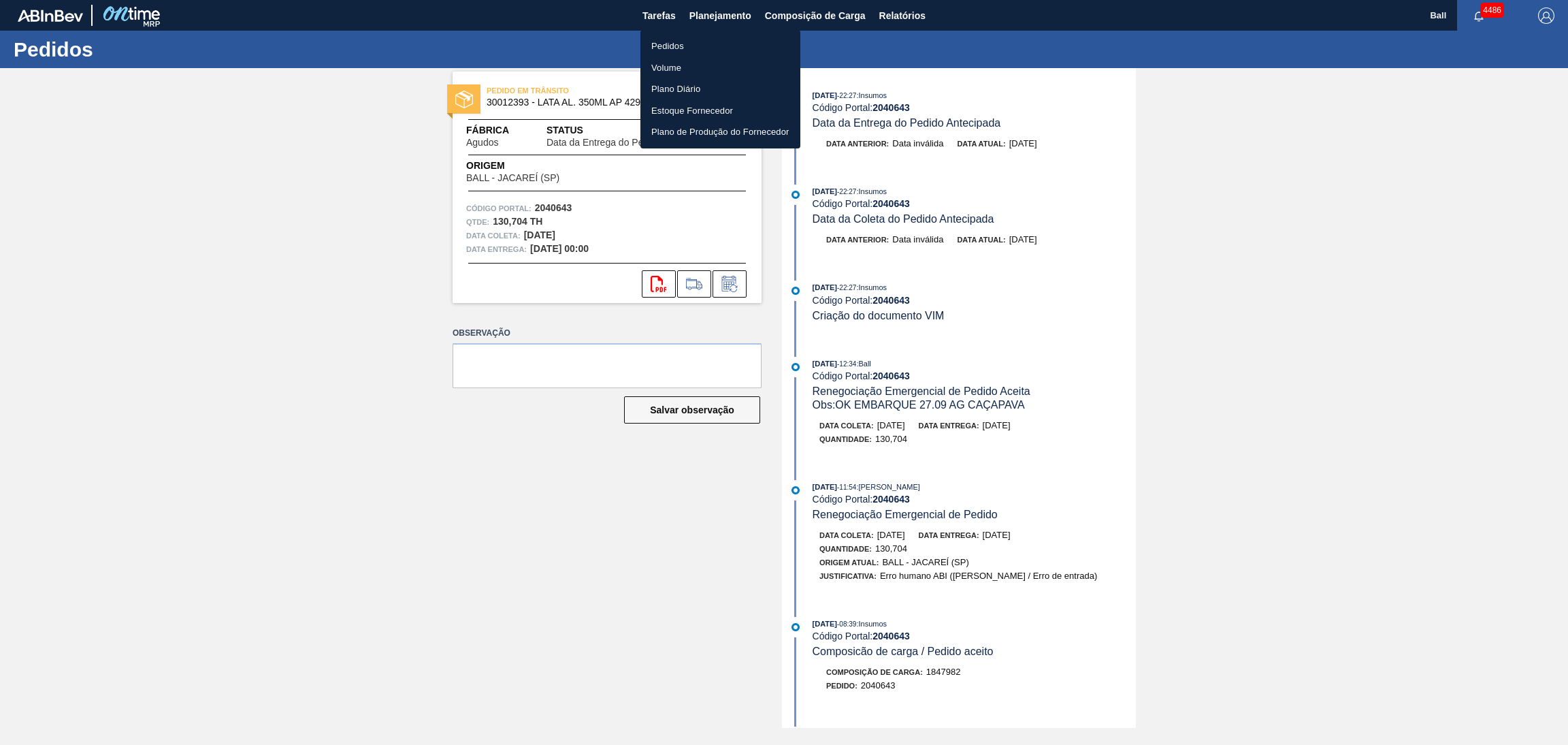
click at [697, 38] on li "Pedidos" at bounding box center [720, 46] width 160 height 21
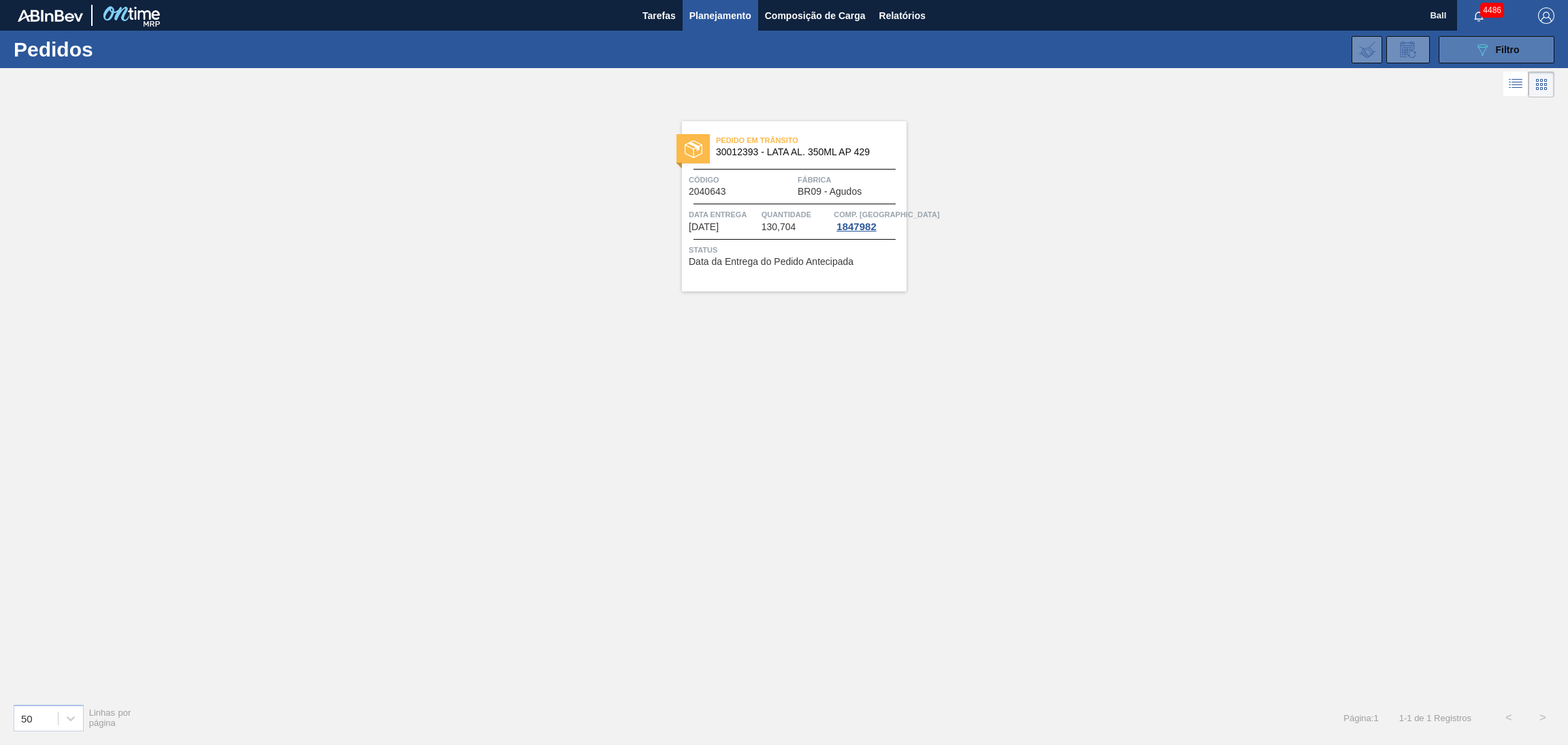
click at [1490, 49] on div "089F7B8B-B2A5-4AFE-B5C0-19BA573D28AC Filtro" at bounding box center [1497, 49] width 46 height 16
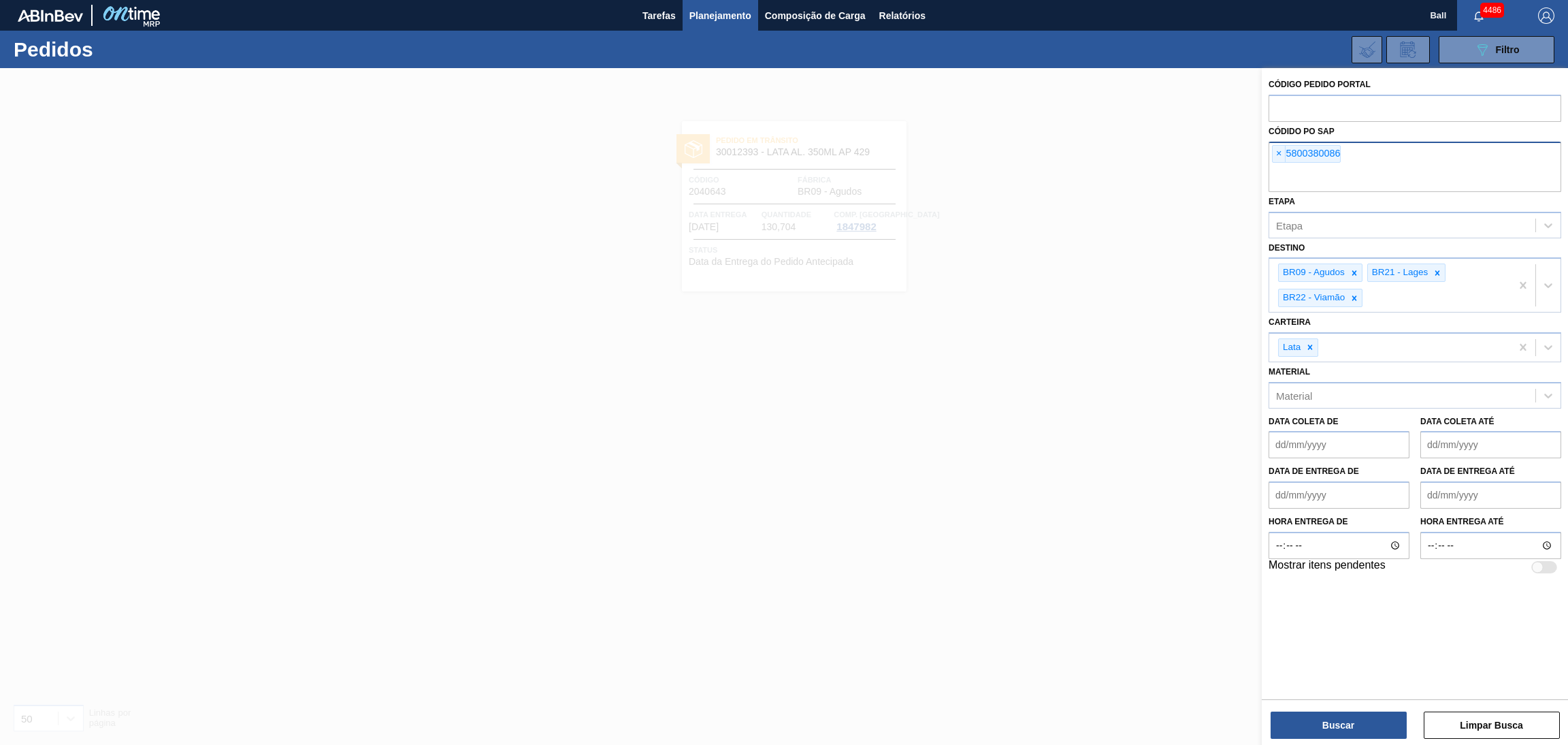
click at [1377, 153] on div "× 5800380086" at bounding box center [1415, 167] width 293 height 51
paste input "5800380082"
type input "5800380082"
click at [1292, 725] on button "Buscar" at bounding box center [1339, 725] width 136 height 28
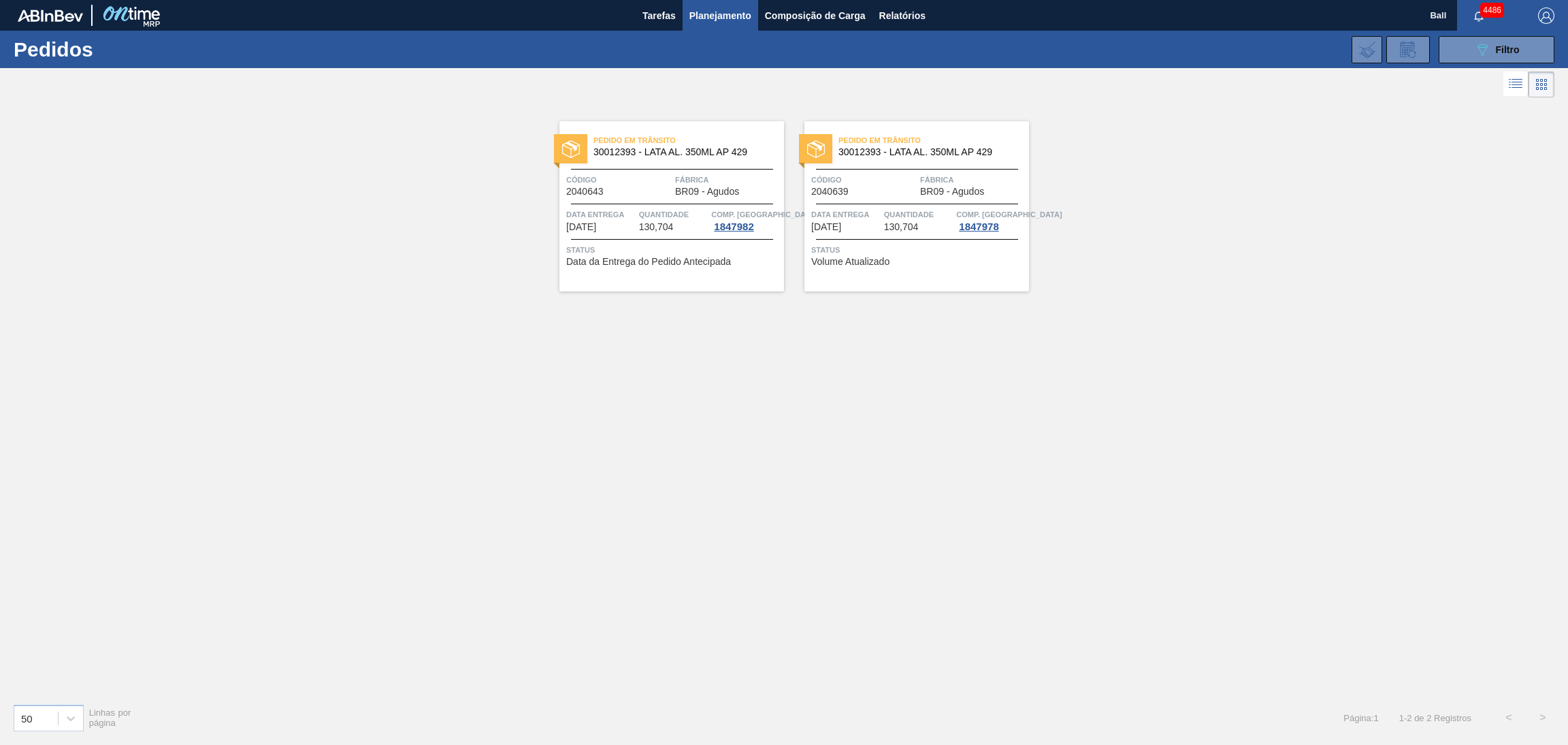
click at [660, 188] on div "Código 2040643" at bounding box center [619, 185] width 106 height 24
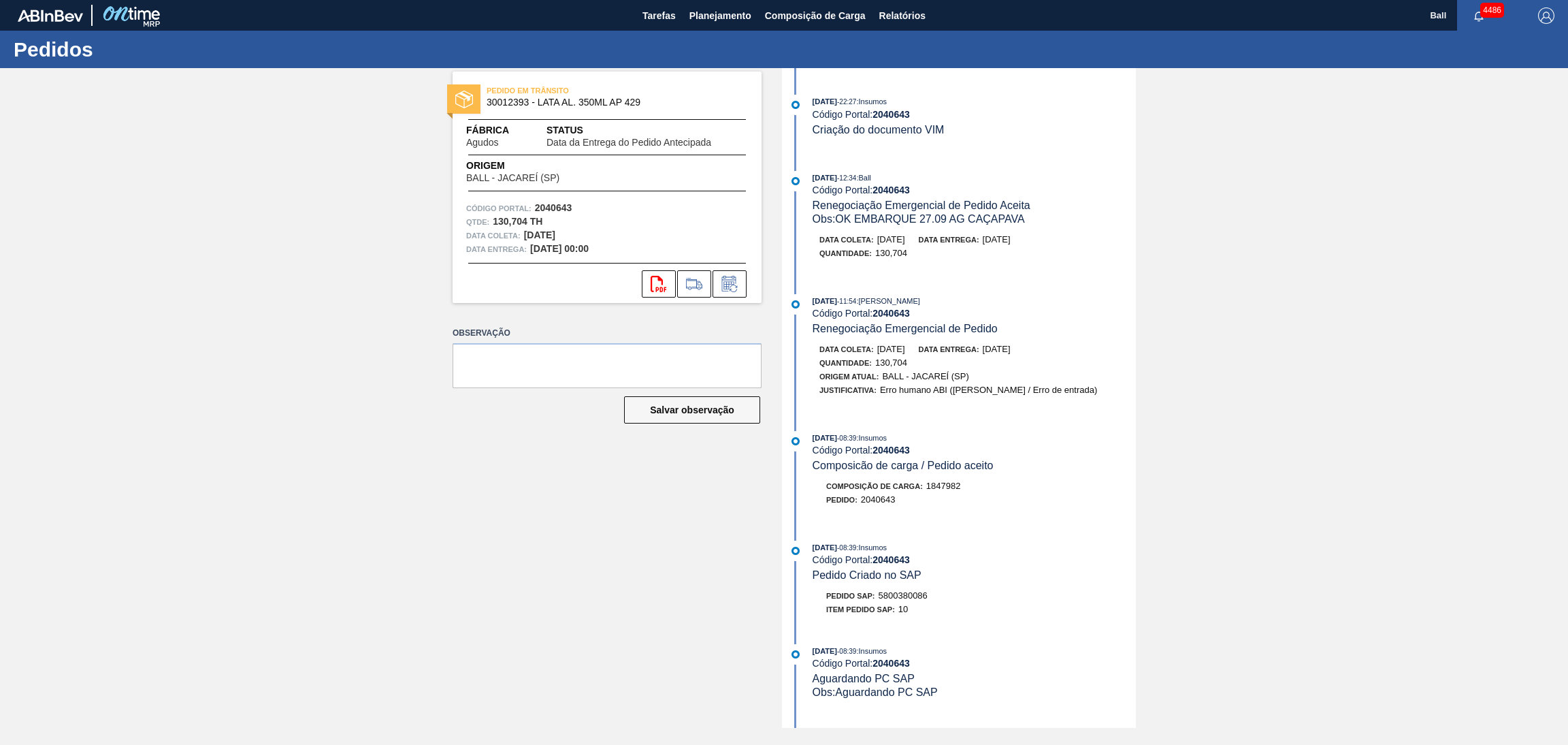
scroll to position [336, 0]
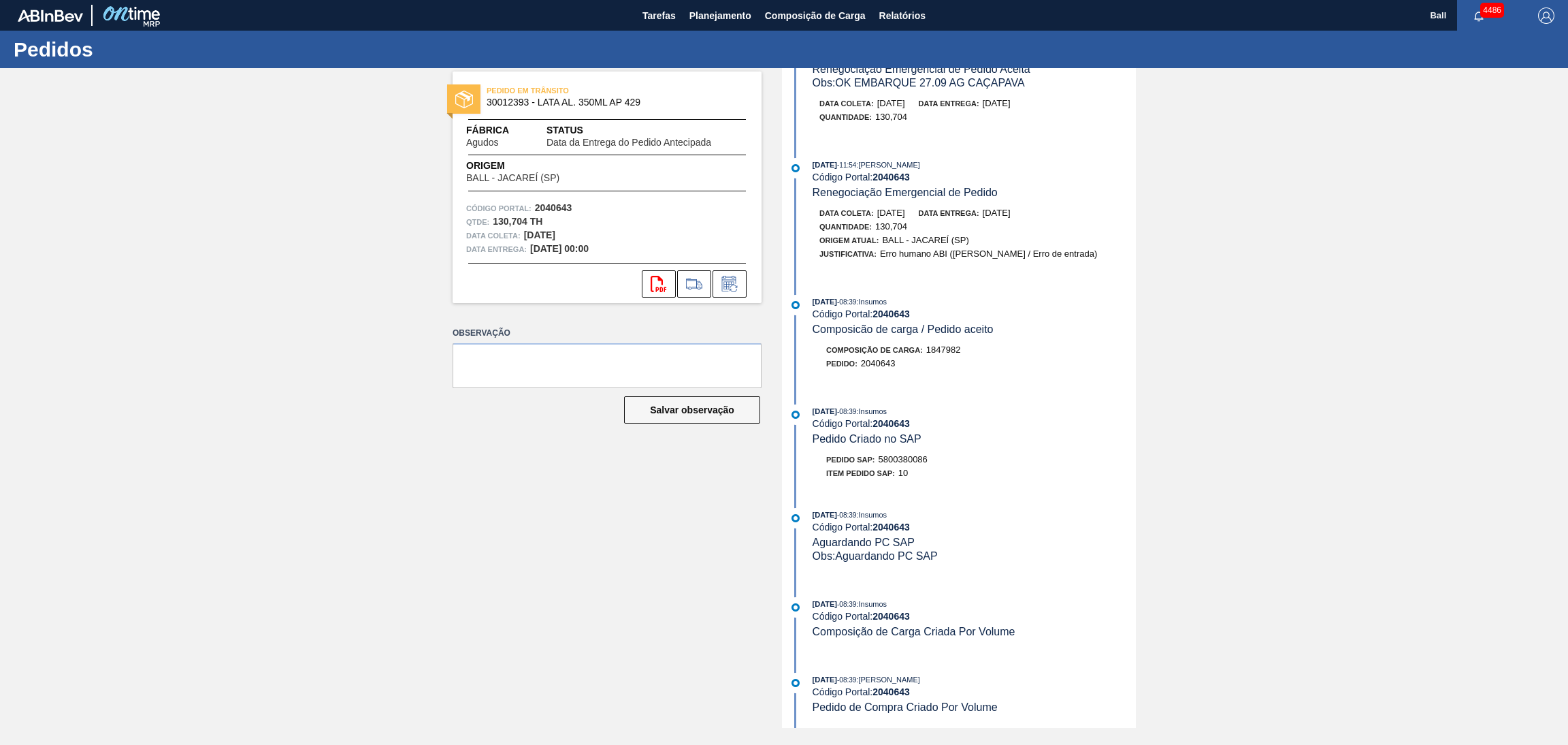
drag, startPoint x: 811, startPoint y: 683, endPoint x: 991, endPoint y: 679, distance: 180.0
click at [991, 679] on div "[DATE] 08:39 : [PERSON_NAME] Código Portal: 2040643 Pedido de Compra Criado Por…" at bounding box center [960, 693] width 350 height 41
drag, startPoint x: 812, startPoint y: 711, endPoint x: 1006, endPoint y: 710, distance: 194.0
click at [1006, 710] on div "[DATE] 08:39 : [PERSON_NAME] Código Portal: 2040643 Pedido de Compra Criado Por…" at bounding box center [974, 693] width 323 height 41
click at [1050, 676] on div "[DATE] 08:39 : [PERSON_NAME]" at bounding box center [974, 679] width 323 height 14
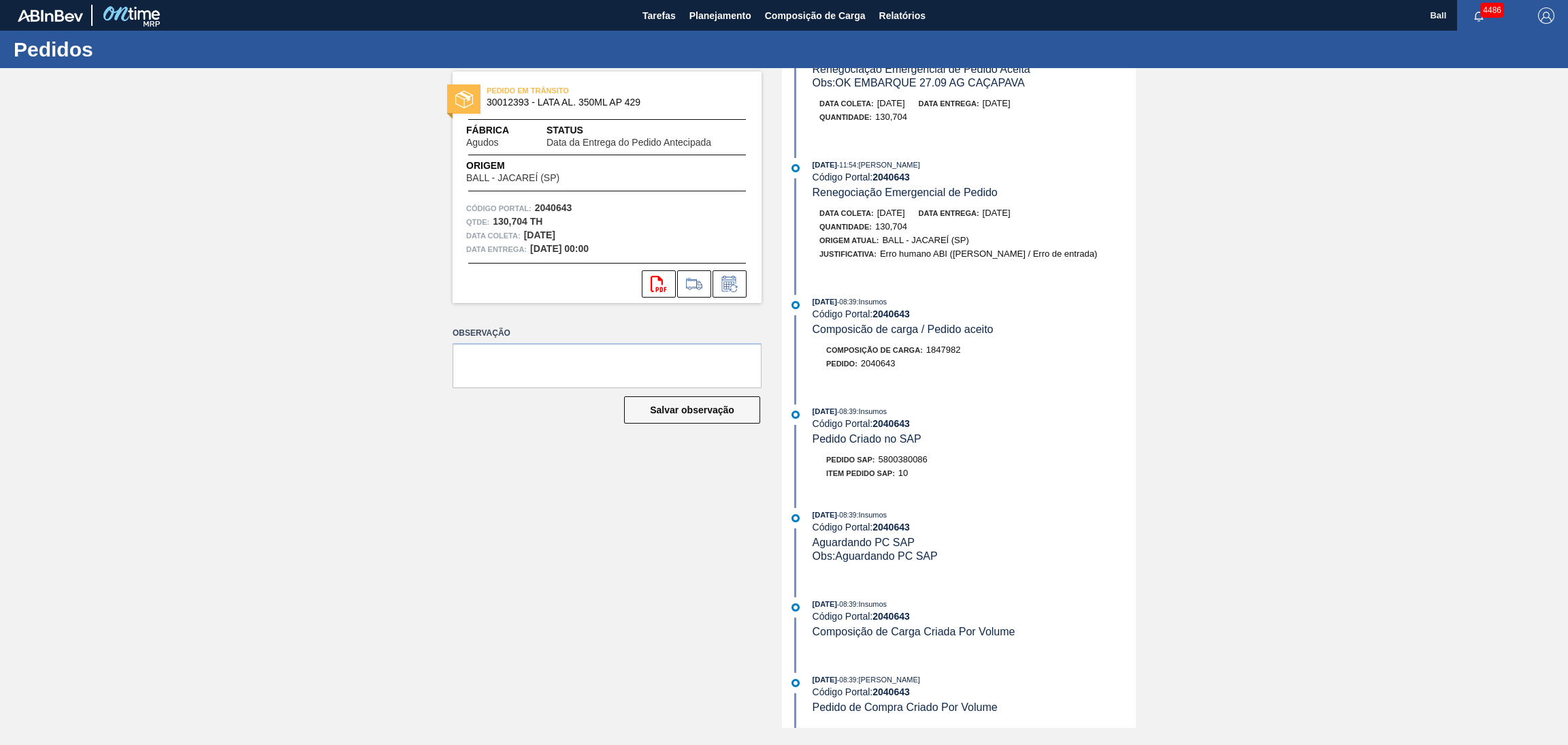
drag, startPoint x: 1032, startPoint y: 676, endPoint x: 807, endPoint y: 684, distance: 225.1
click at [807, 684] on div "[DATE] 08:39 : [PERSON_NAME] Código Portal: 2040643 Pedido de Compra Criado Por…" at bounding box center [960, 693] width 350 height 41
drag, startPoint x: 808, startPoint y: 708, endPoint x: 1015, endPoint y: 708, distance: 207.0
click at [1015, 708] on div "[DATE] 08:39 : [PERSON_NAME] Código Portal: 2040643 Pedido de Compra Criado Por…" at bounding box center [960, 693] width 350 height 41
drag, startPoint x: 811, startPoint y: 682, endPoint x: 1009, endPoint y: 670, distance: 198.4
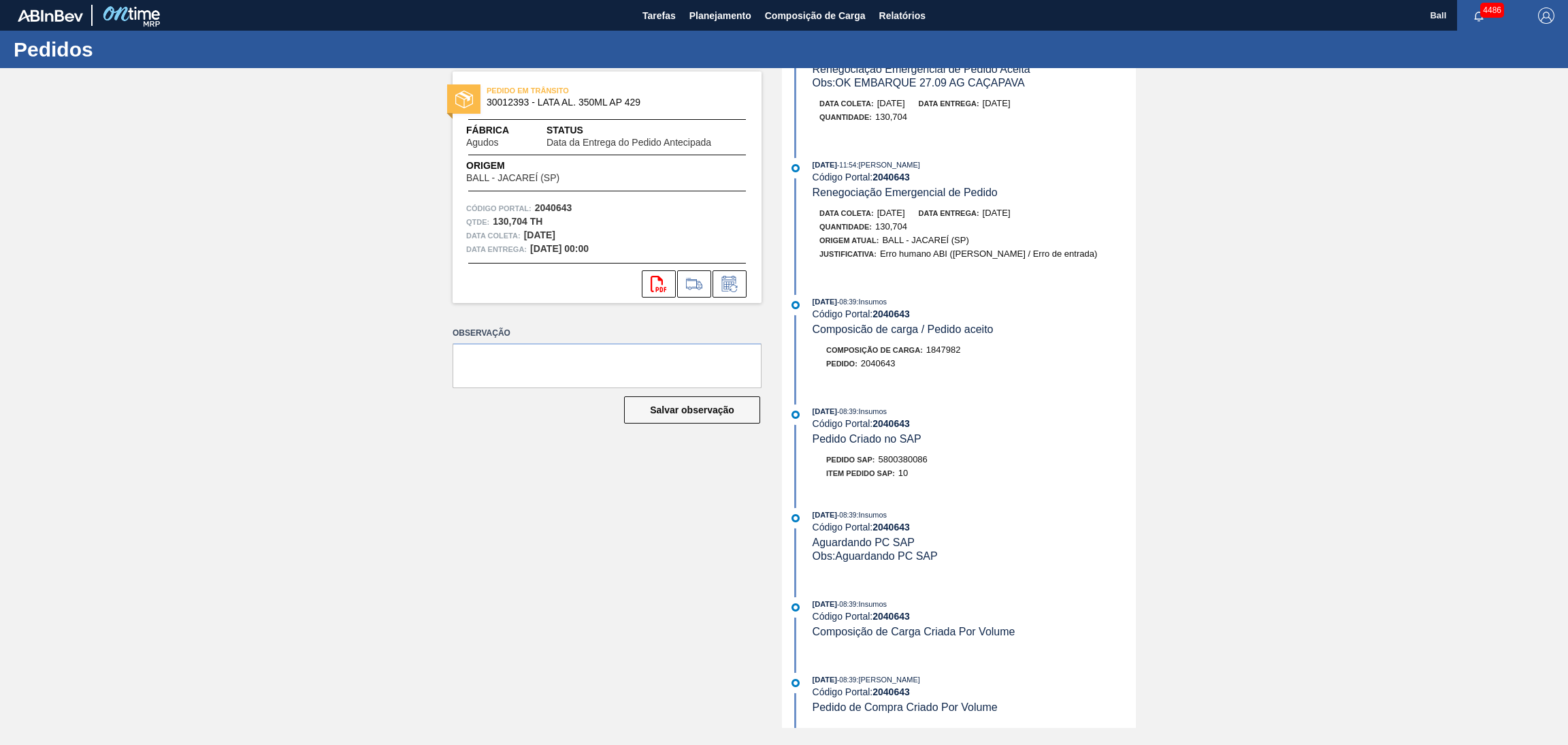
click at [1008, 672] on div "[DATE] 08:39 : [PERSON_NAME] Código Portal: 2040643 Pedido de Compra Criado Por…" at bounding box center [960, 693] width 350 height 41
click at [1030, 645] on div "[DATE] 08:39 : Insumos Código Portal: 2040643 Composição de Carga Criada Por Vo…" at bounding box center [960, 625] width 350 height 55
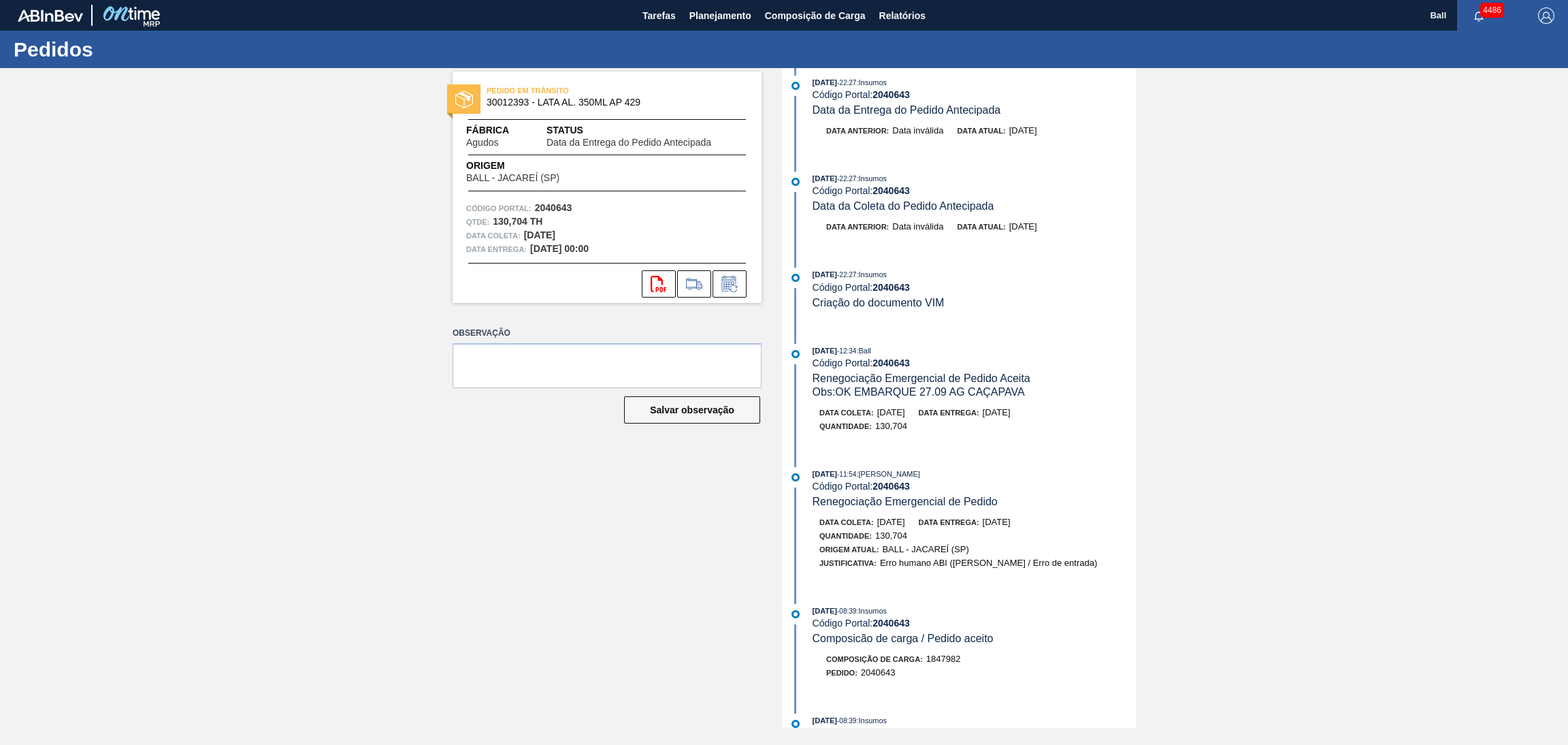
scroll to position [0, 0]
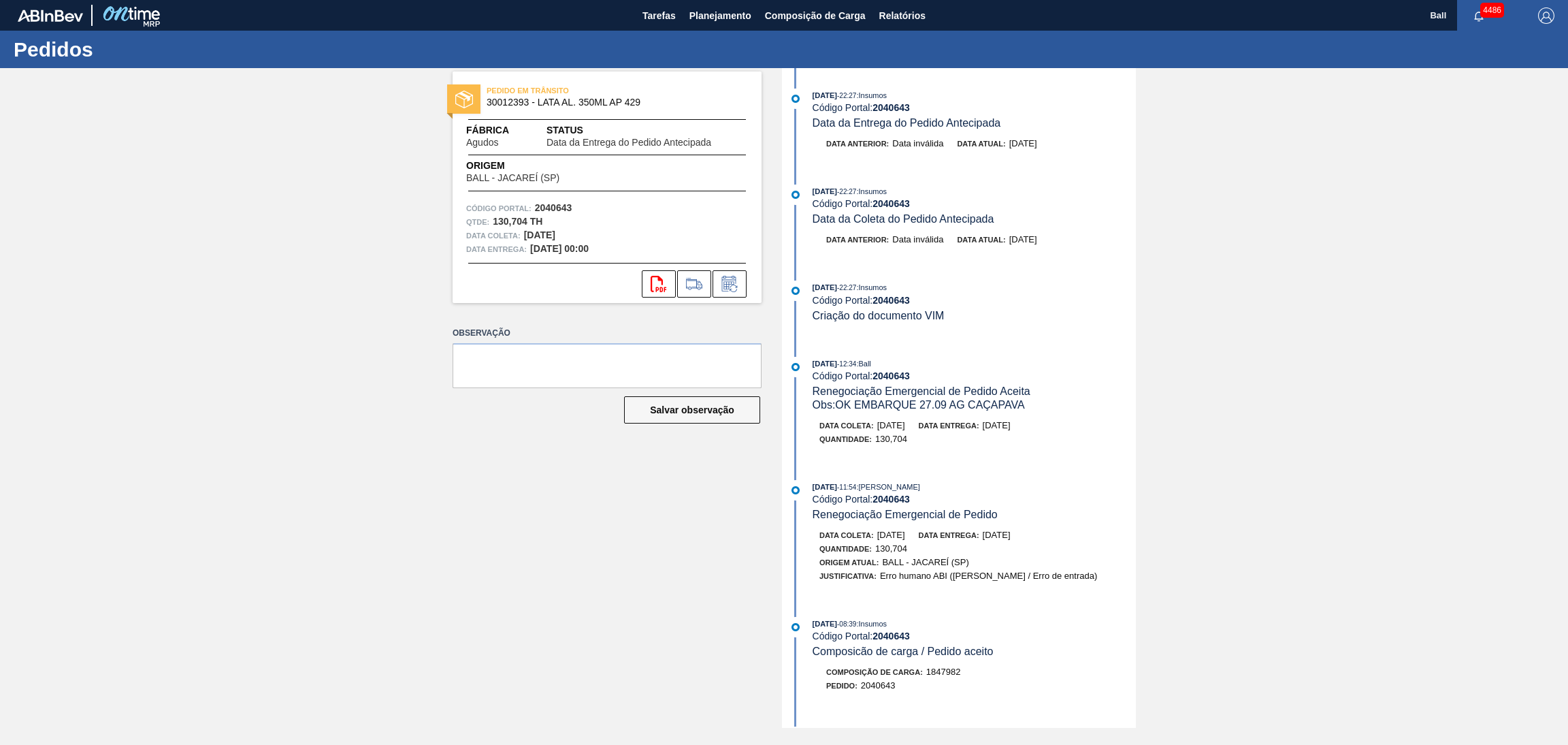
click at [1566, 63] on div "Pedidos" at bounding box center [784, 49] width 1568 height 38
drag, startPoint x: 1566, startPoint y: 438, endPoint x: 1566, endPoint y: 502, distance: 64.0
click at [1566, 453] on div "PEDIDO EM TRÂNSITO 30012393 - LATA AL. 350ML AP 429 Fábrica Agudos Status Data …" at bounding box center [784, 398] width 1568 height 660
click at [1227, 670] on div "PEDIDO EM TRÂNSITO 30012393 - LATA AL. 350ML AP 429 Fábrica Agudos Status Data …" at bounding box center [784, 398] width 1568 height 660
